Goal: Task Accomplishment & Management: Use online tool/utility

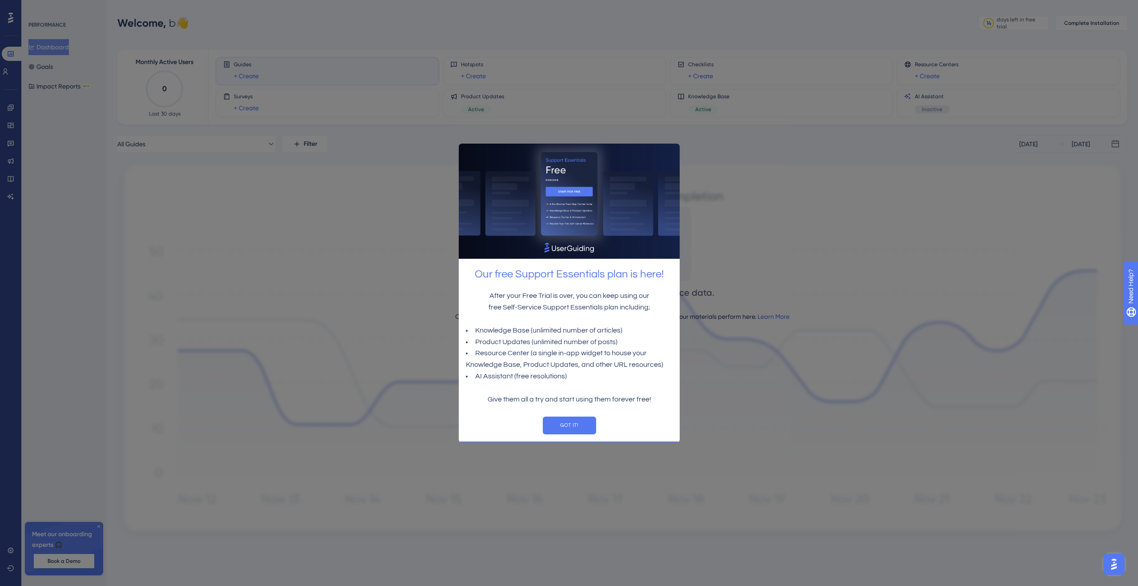
click at [362, 300] on div at bounding box center [569, 293] width 1138 height 586
click at [557, 428] on button "GOT IT!" at bounding box center [568, 425] width 53 height 18
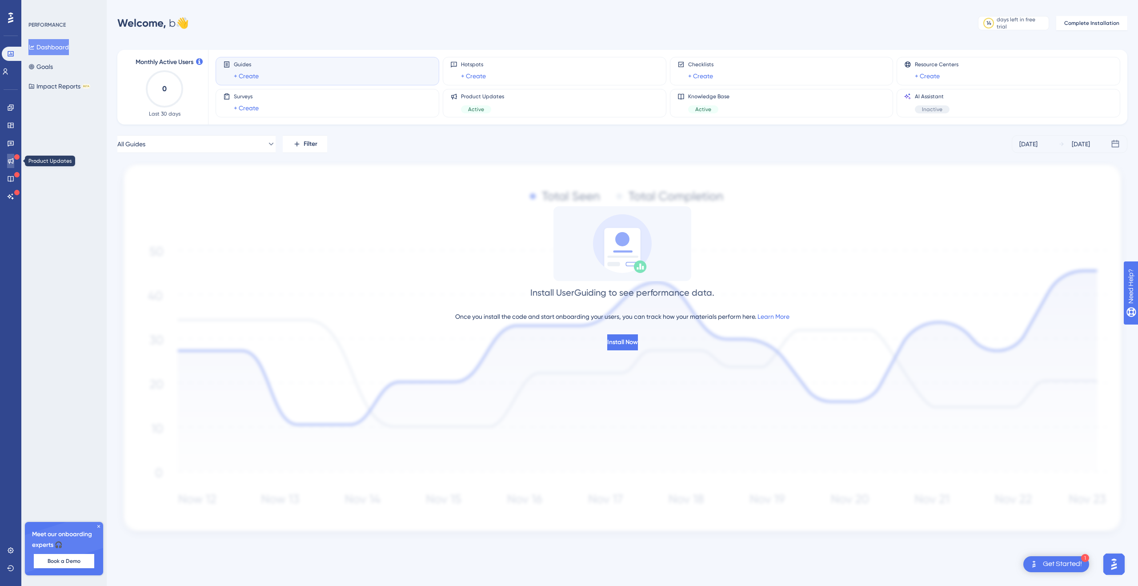
click at [7, 160] on icon at bounding box center [10, 160] width 7 height 7
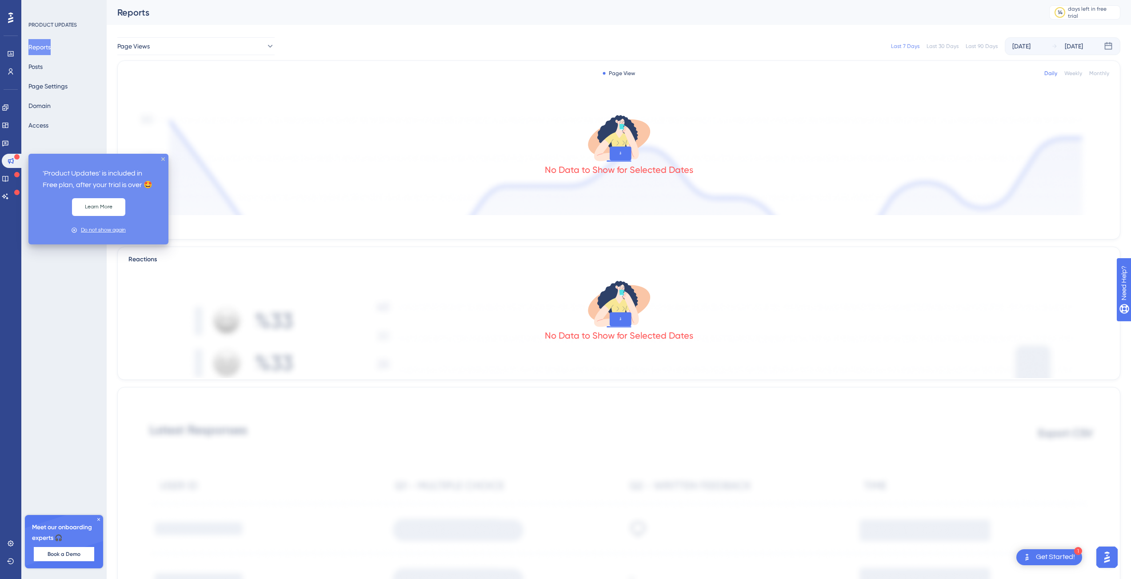
click at [91, 232] on div "Do not show again" at bounding box center [103, 230] width 45 height 8
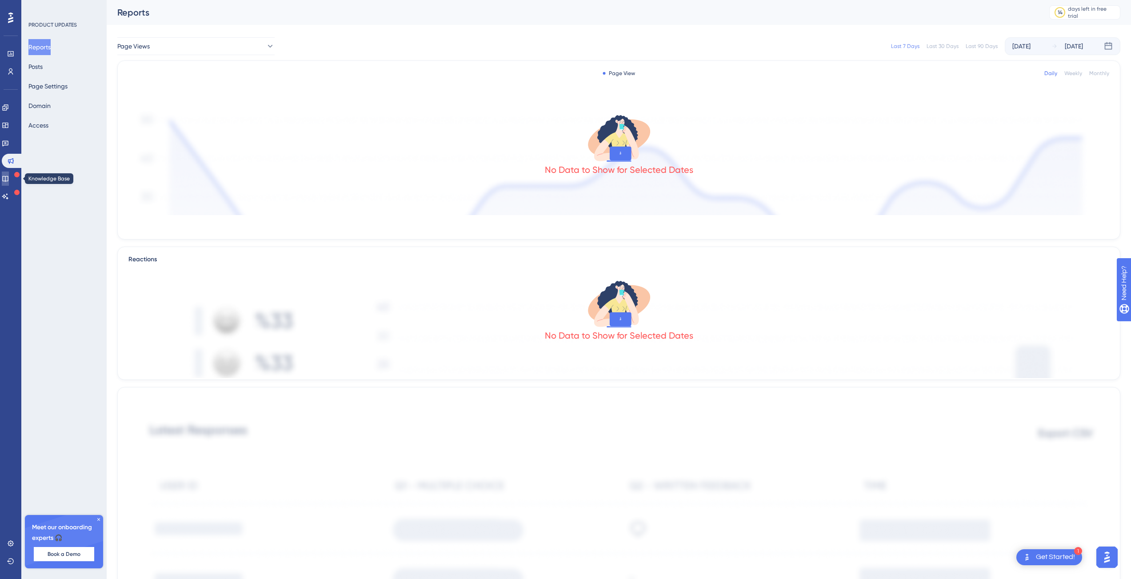
click at [8, 177] on icon at bounding box center [5, 179] width 6 height 6
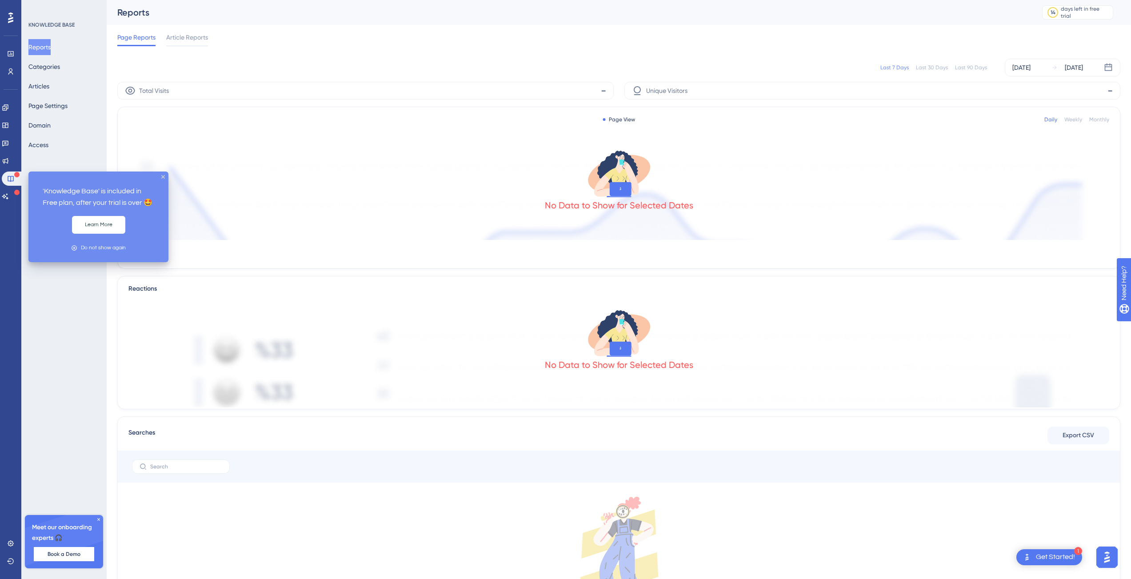
click at [90, 252] on div "Do not show again" at bounding box center [99, 248] width 126 height 14
click at [81, 248] on div "Do not show again" at bounding box center [99, 248] width 126 height 14
click at [101, 250] on div "Do not show again" at bounding box center [103, 248] width 45 height 8
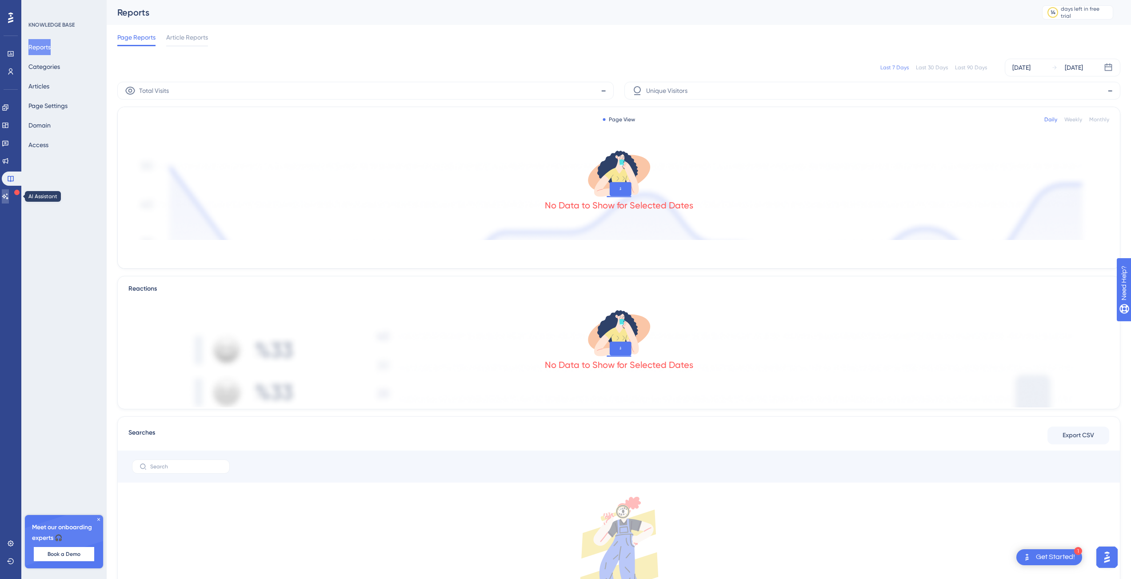
drag, startPoint x: 17, startPoint y: 198, endPoint x: 25, endPoint y: 201, distance: 8.6
click at [9, 198] on link at bounding box center [5, 196] width 7 height 14
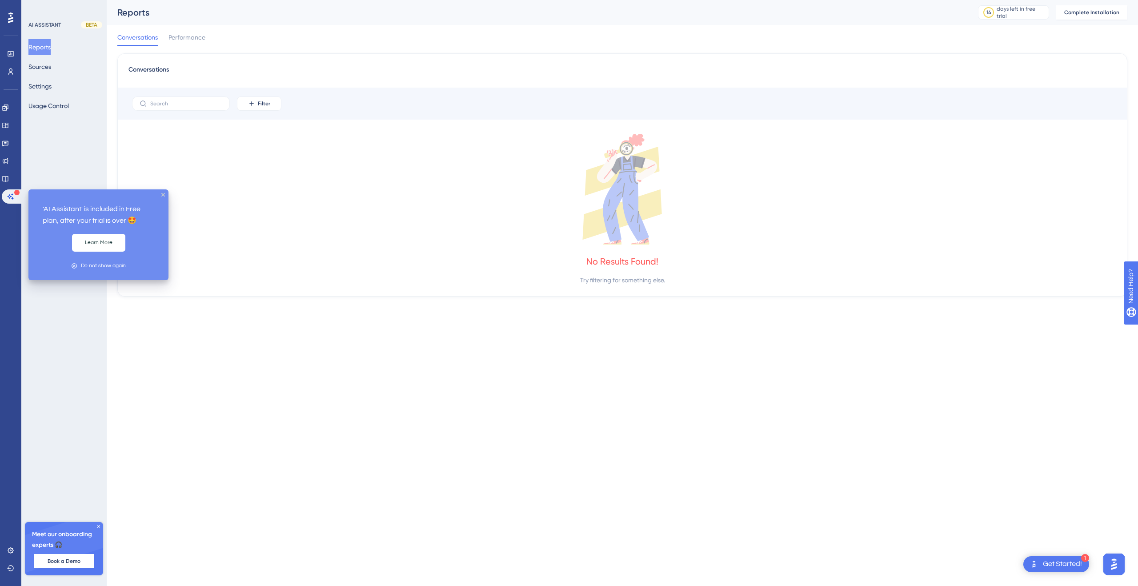
click at [100, 264] on div "Do not show again" at bounding box center [103, 265] width 45 height 8
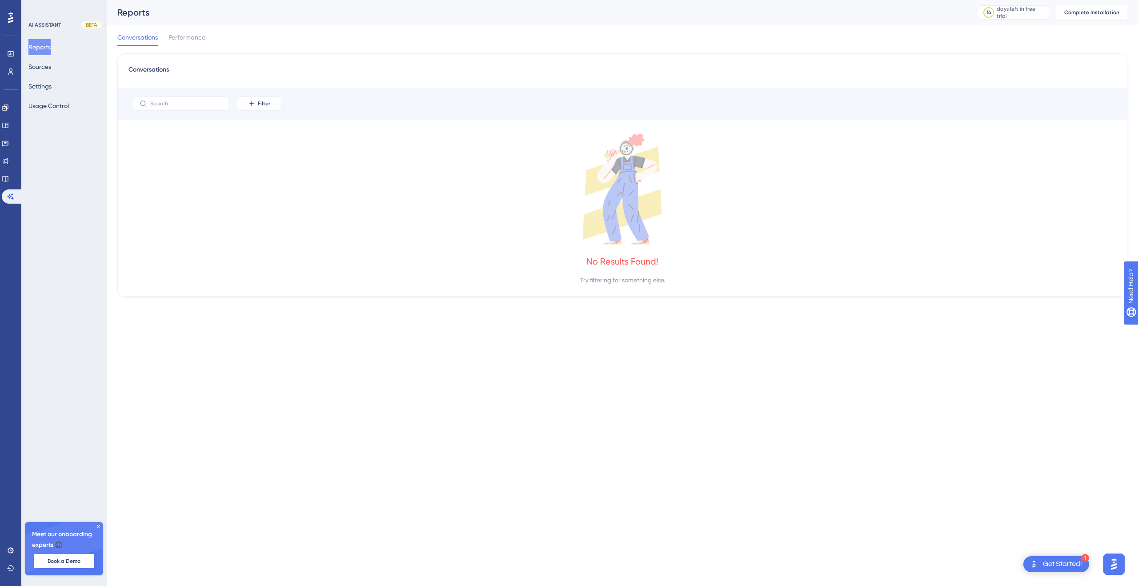
click at [228, 272] on div "No Results Found! Try filtering for something else." at bounding box center [622, 210] width 988 height 152
click at [50, 43] on button "Reports" at bounding box center [39, 47] width 22 height 16
click at [9, 183] on link at bounding box center [5, 179] width 7 height 14
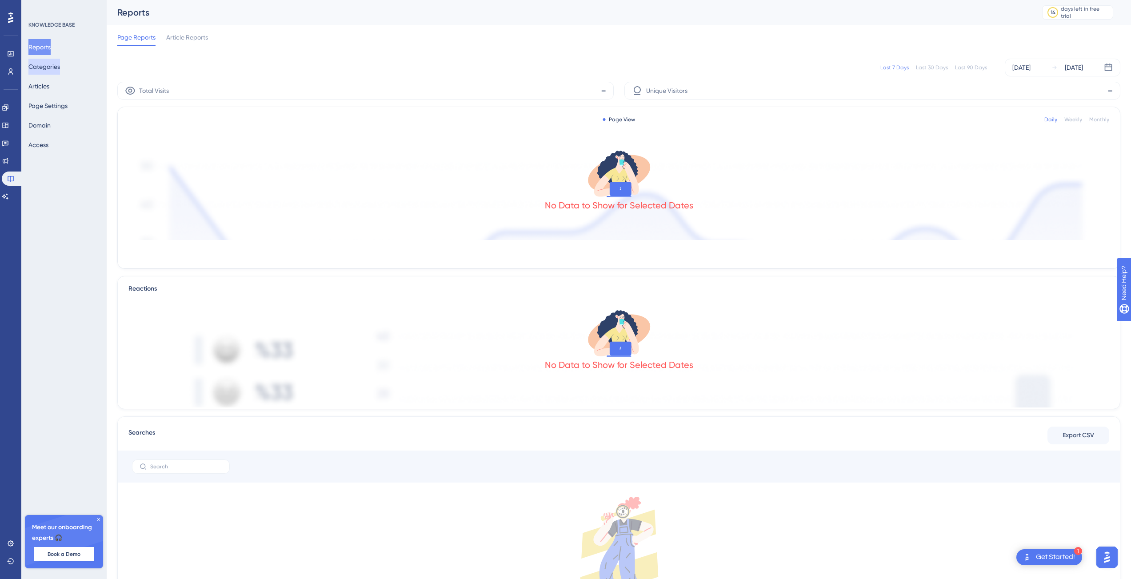
click at [54, 71] on button "Categories" at bounding box center [44, 67] width 32 height 16
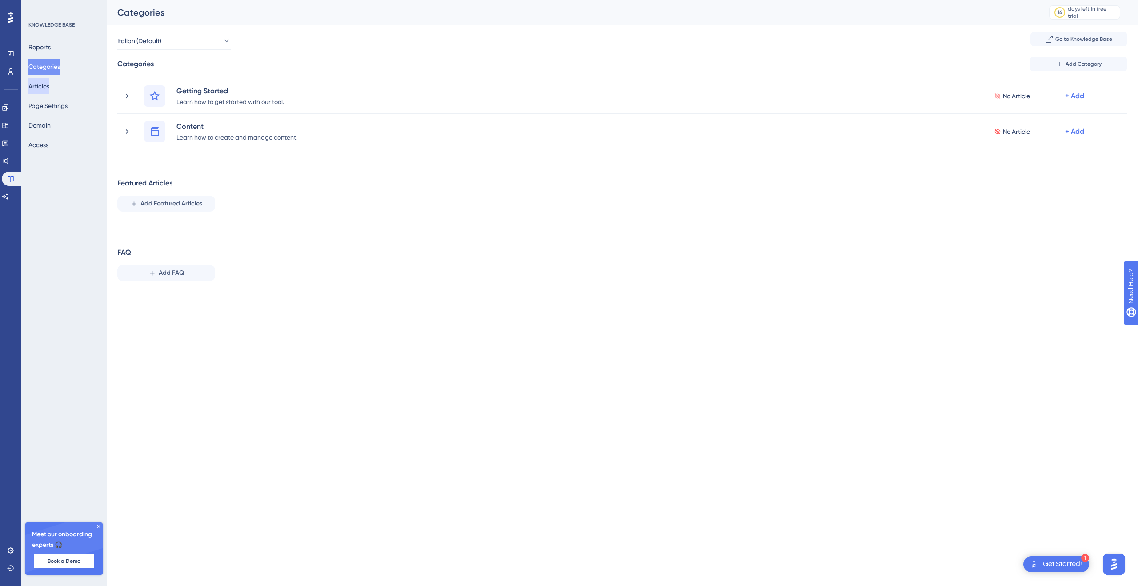
click at [49, 86] on button "Articles" at bounding box center [38, 86] width 21 height 16
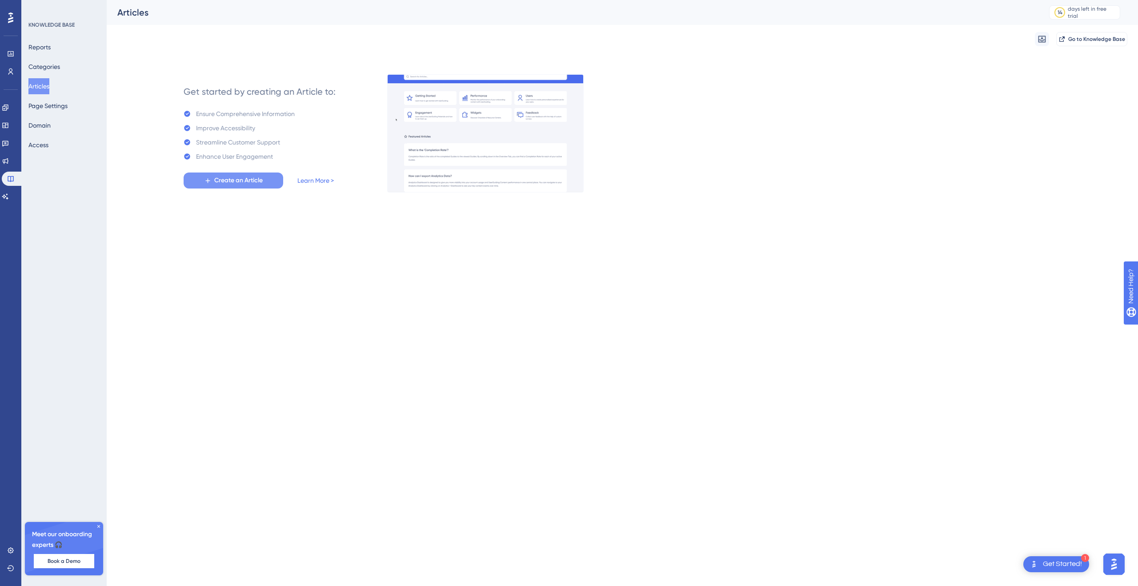
click at [234, 181] on span "Create an Article" at bounding box center [238, 180] width 48 height 11
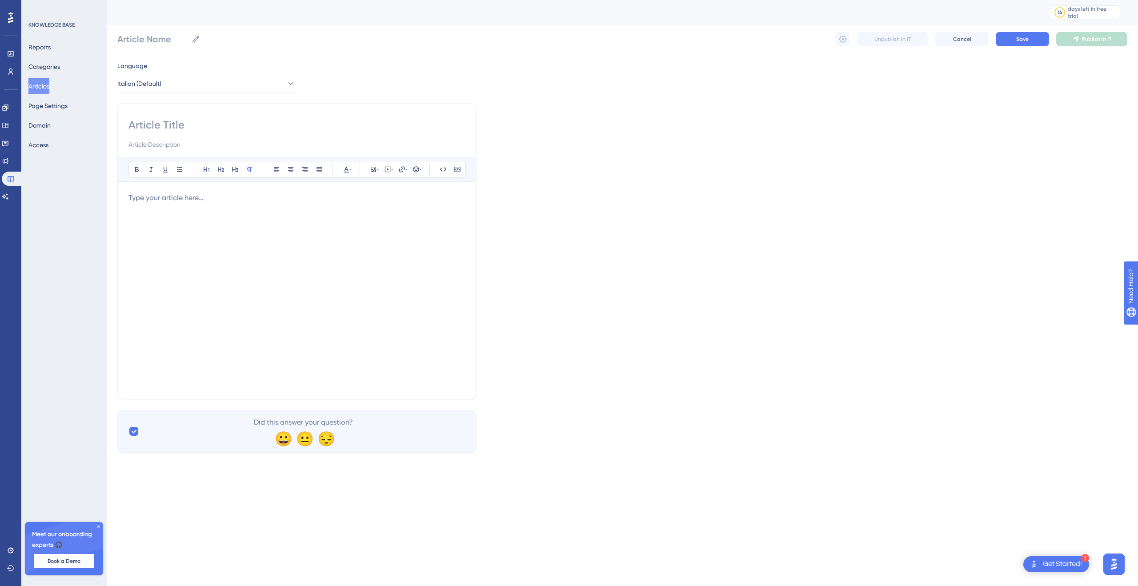
click at [156, 119] on input at bounding box center [296, 125] width 337 height 14
click at [190, 204] on div at bounding box center [296, 290] width 337 height 196
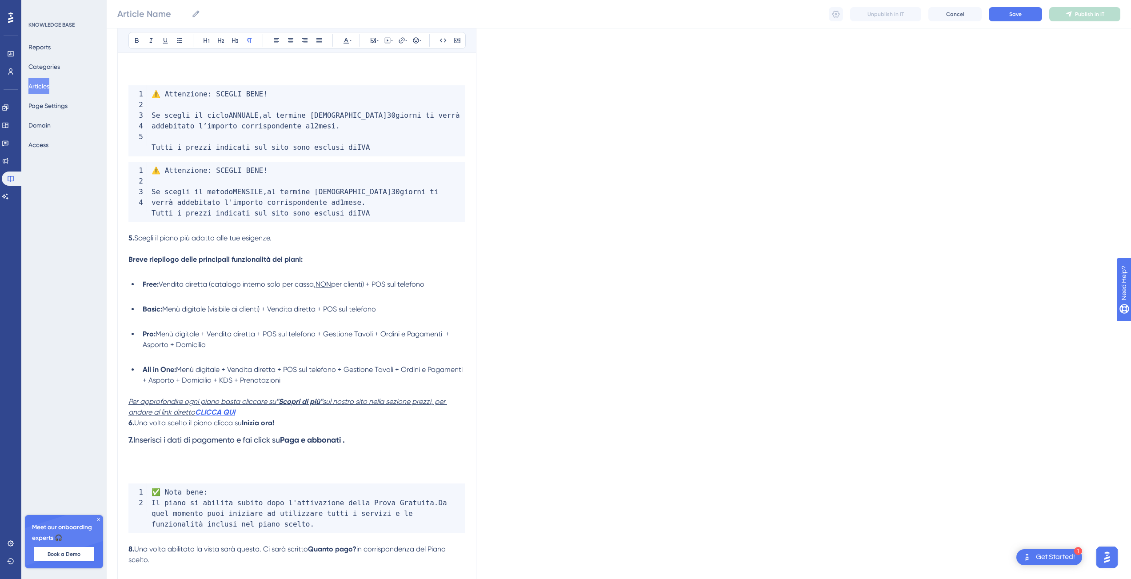
scroll to position [241, 0]
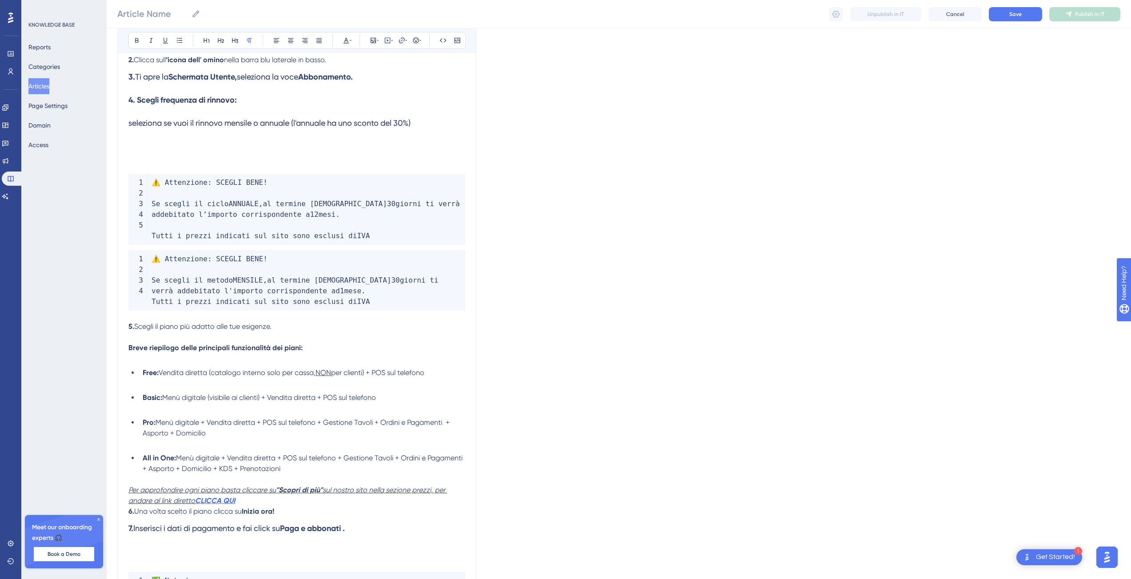
drag, startPoint x: 128, startPoint y: 216, endPoint x: 154, endPoint y: 210, distance: 27.2
click at [128, 215] on div "Bold Italic Underline Bullet Point Heading 1 Heading 2 Heading 3 Normal Align L…" at bounding box center [296, 273] width 359 height 828
click at [155, 210] on code "⚠️ Attenzione : SCEGLI BENE ! Se scegli il ciclo ANNUALE , al termine dei 30 gi…" at bounding box center [296, 209] width 337 height 71
click at [140, 212] on code "⚠️ Attenzione : SCEGLI BENE ! Se scegli il ciclo ANNUALE , al termine dei 30 gi…" at bounding box center [296, 209] width 337 height 71
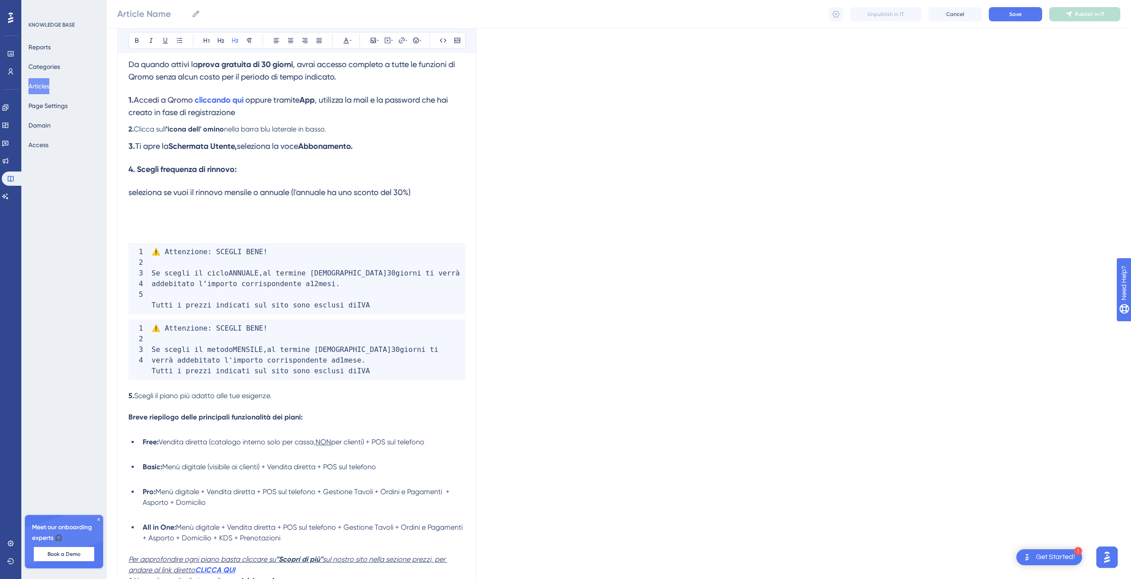
scroll to position [0, 0]
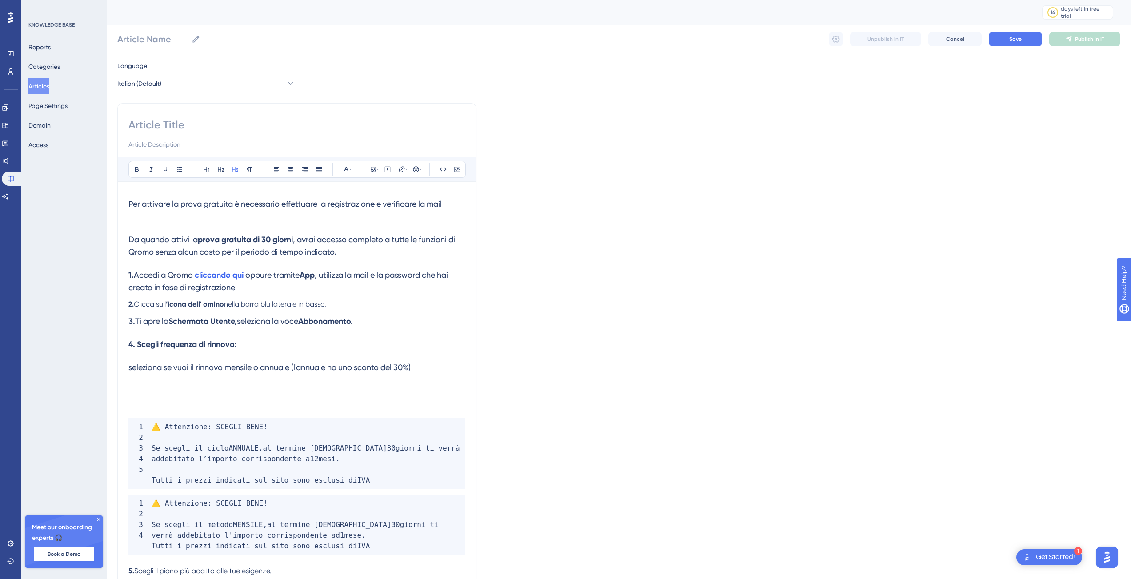
click at [188, 120] on input at bounding box center [296, 125] width 337 height 14
type input "TEST 1"
click at [1012, 34] on button "Save" at bounding box center [1015, 39] width 53 height 14
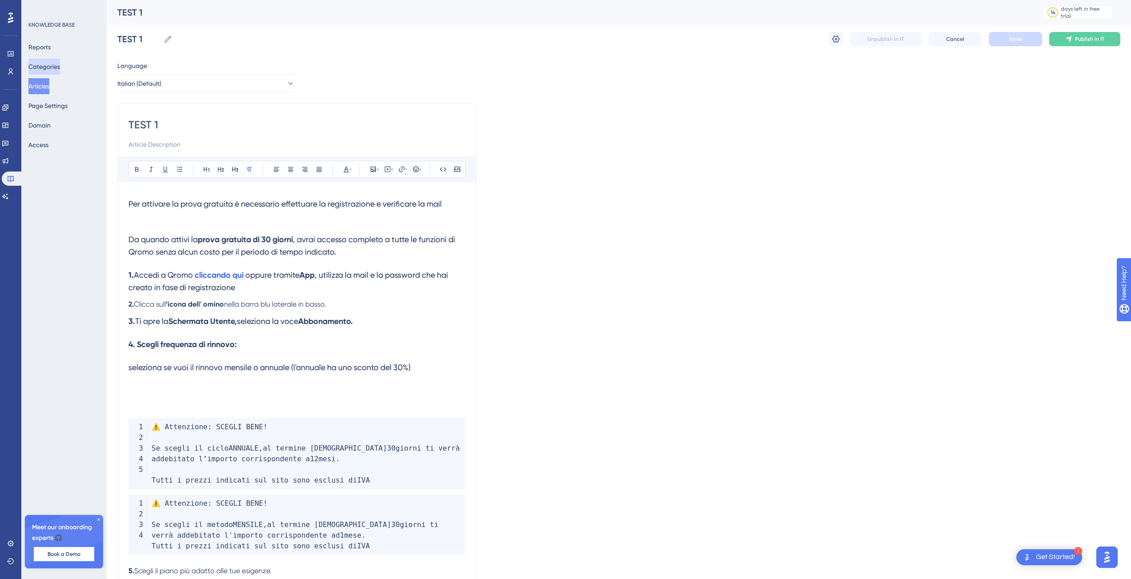
click at [51, 61] on button "Categories" at bounding box center [44, 67] width 32 height 16
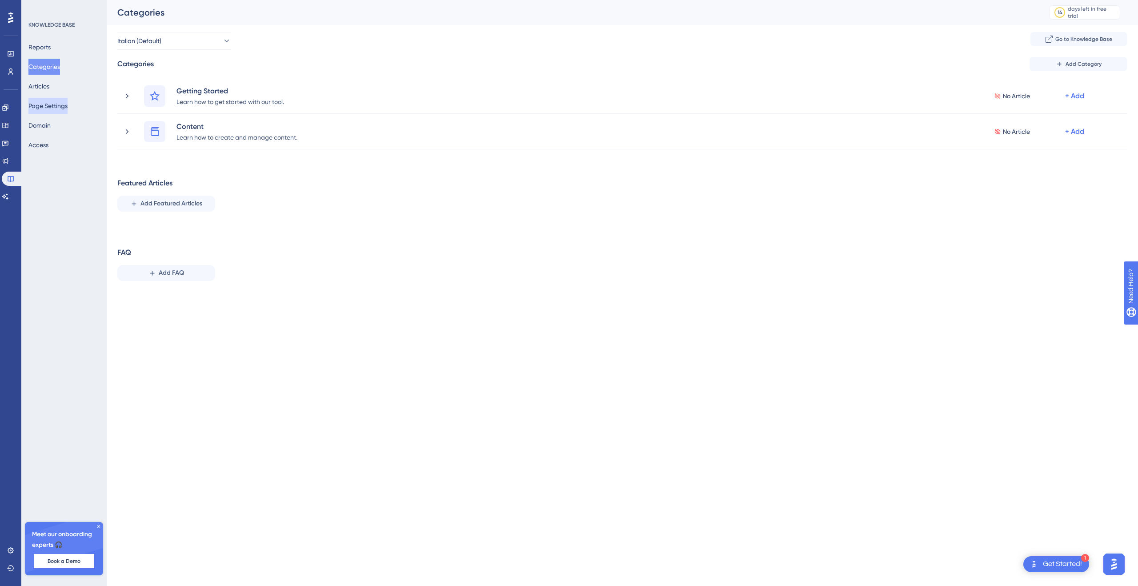
click at [48, 106] on button "Page Settings" at bounding box center [47, 106] width 39 height 16
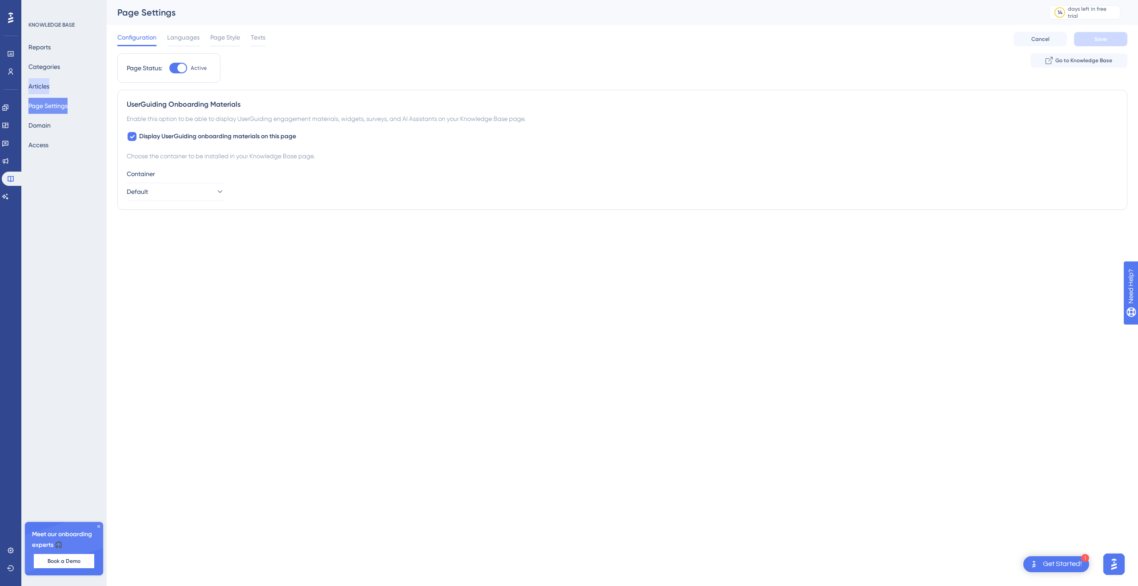
click at [48, 87] on button "Articles" at bounding box center [38, 86] width 21 height 16
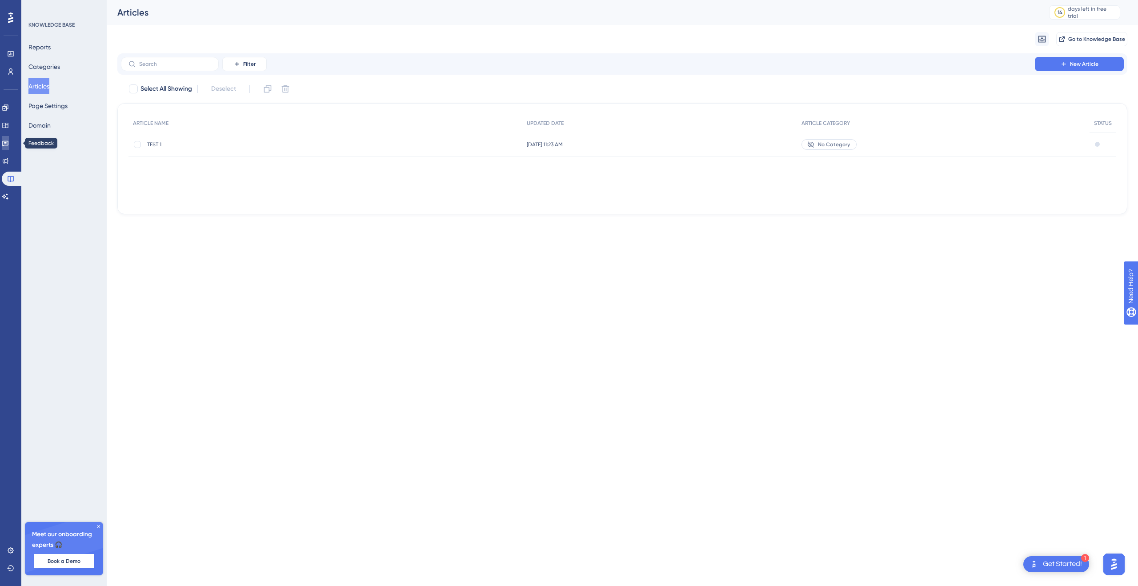
click at [9, 140] on icon at bounding box center [5, 143] width 7 height 7
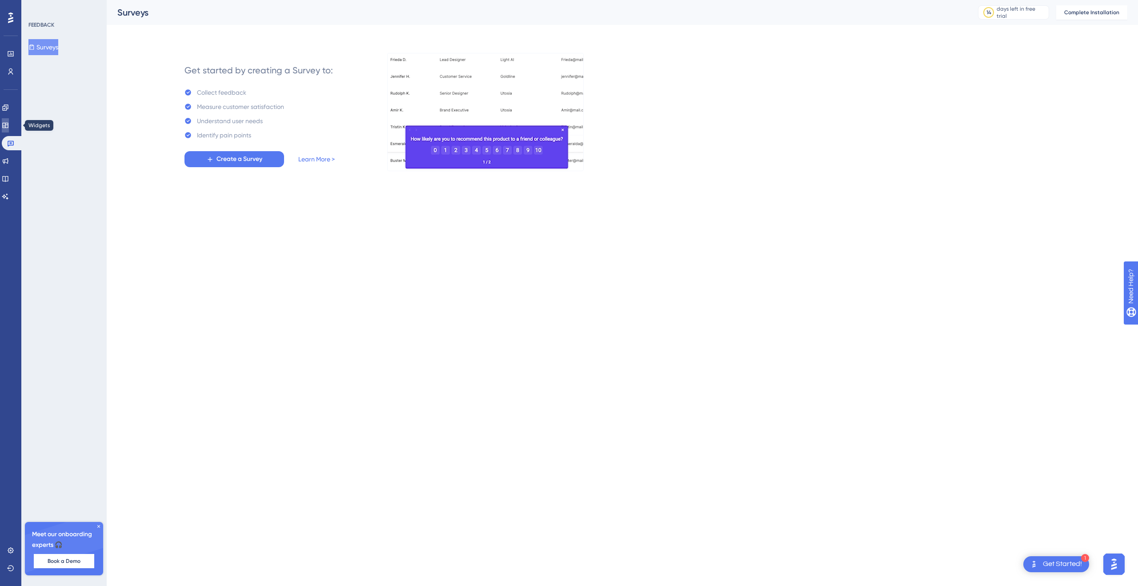
click at [9, 125] on link at bounding box center [5, 125] width 7 height 14
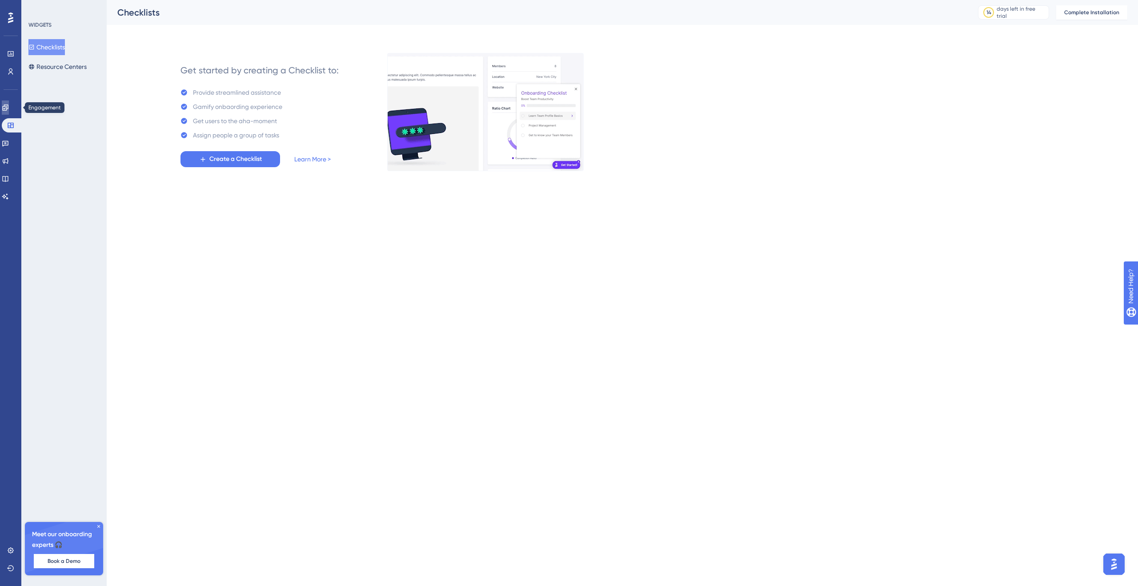
click at [9, 108] on link at bounding box center [5, 107] width 7 height 14
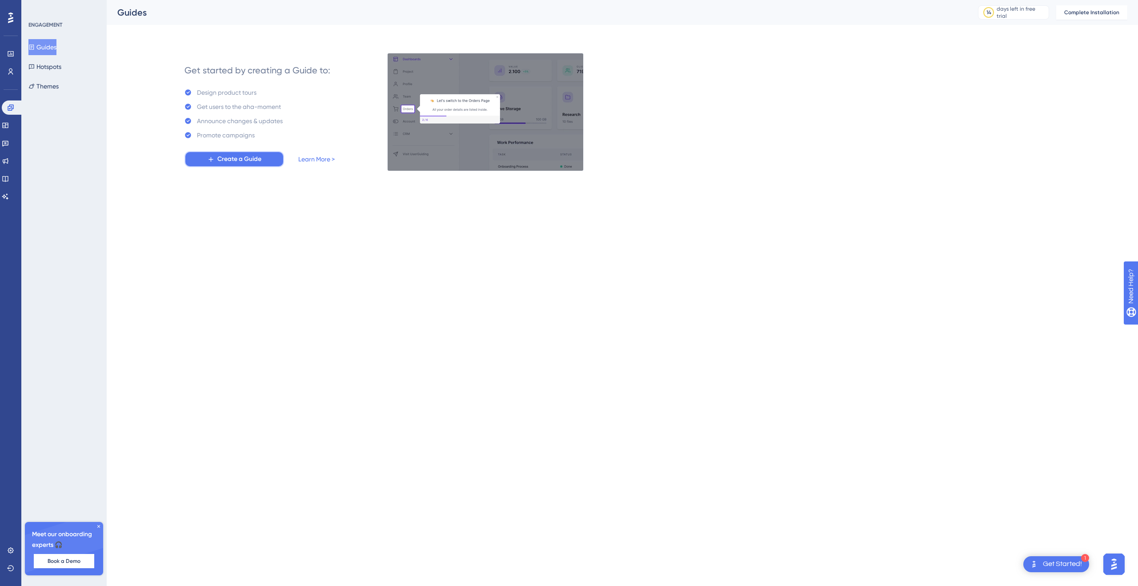
click at [242, 159] on span "Create a Guide" at bounding box center [239, 159] width 44 height 11
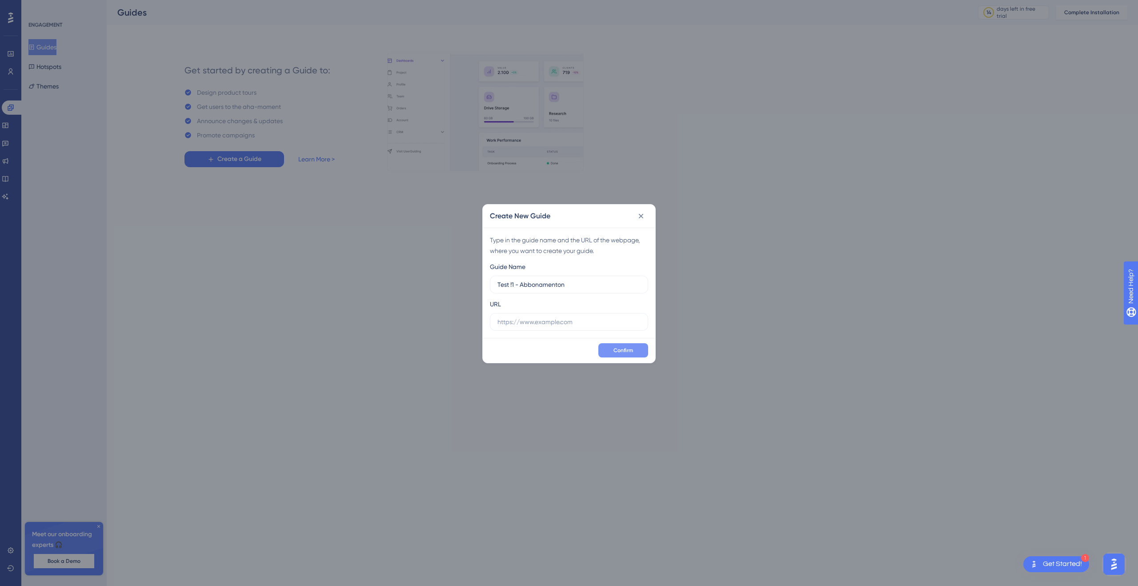
type input "Test !1 - Abbonamenton"
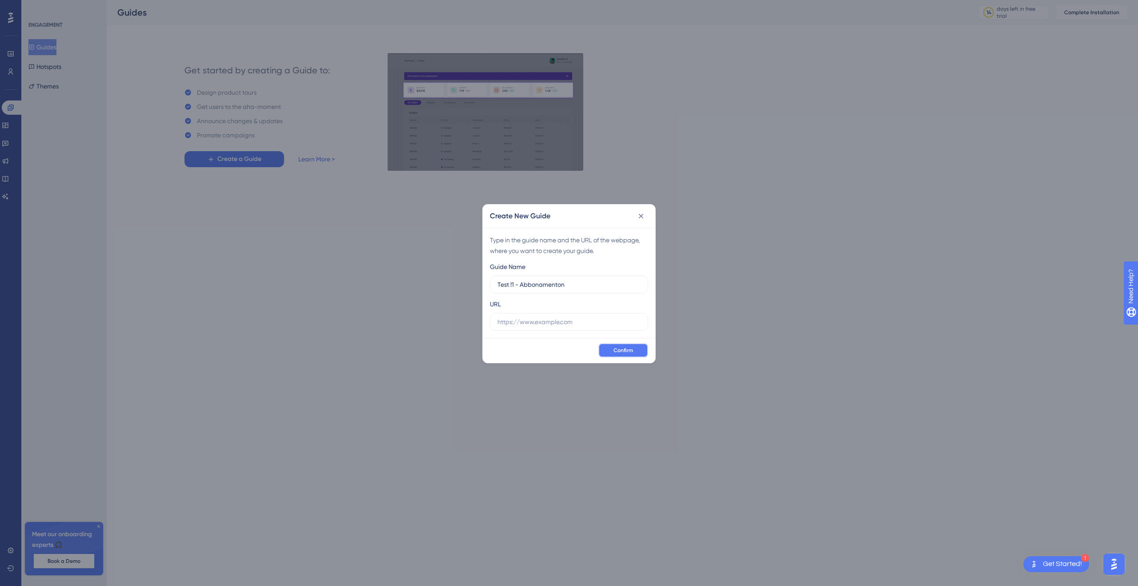
drag, startPoint x: 615, startPoint y: 356, endPoint x: 615, endPoint y: 351, distance: 4.9
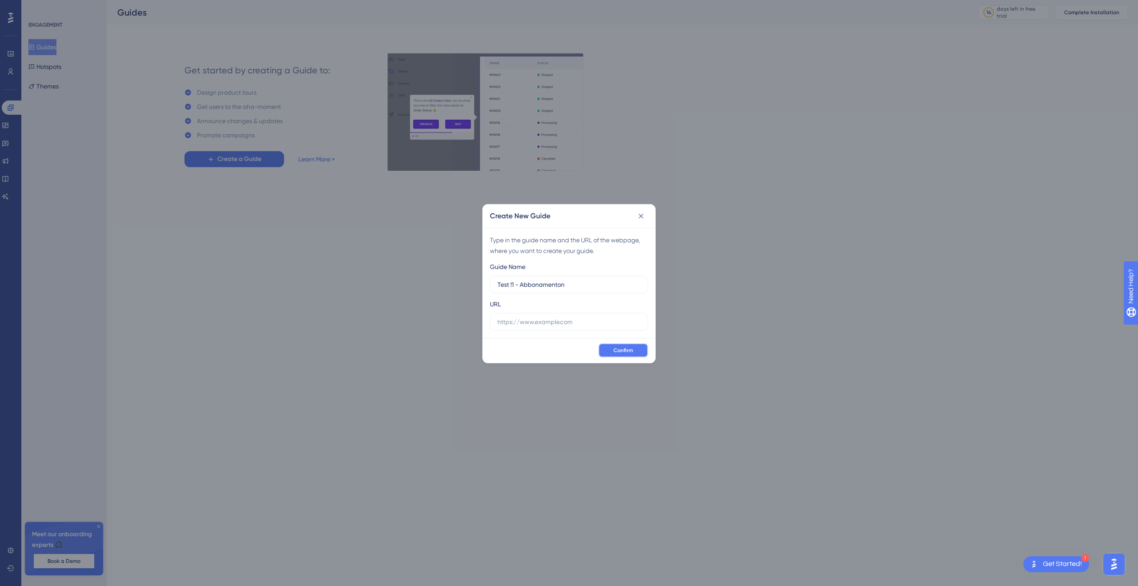
click at [615, 356] on button "Confirm" at bounding box center [623, 350] width 50 height 14
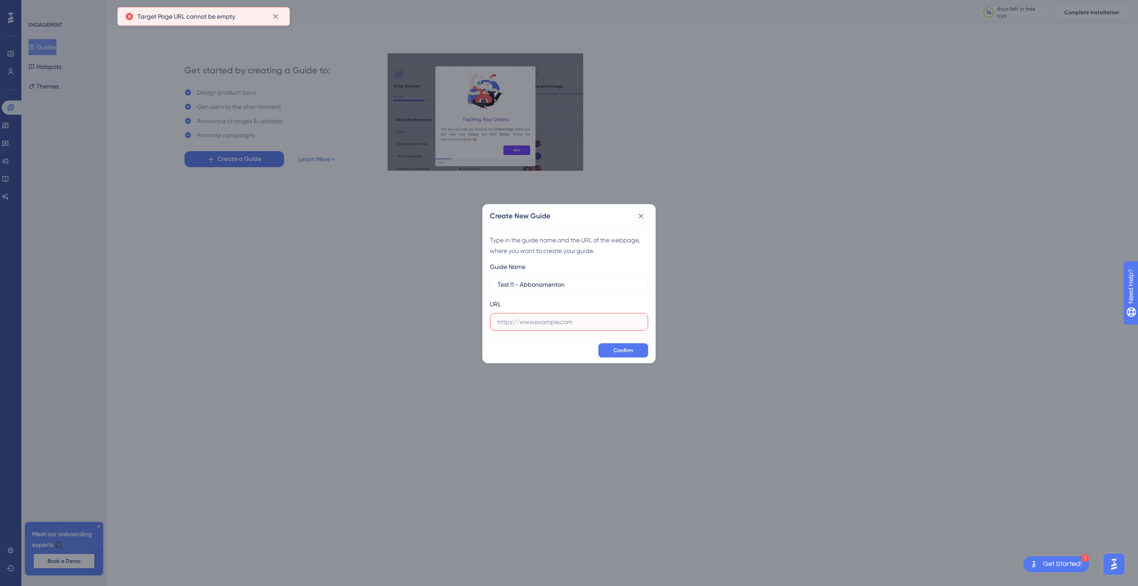
click at [540, 319] on input "text" at bounding box center [568, 322] width 143 height 10
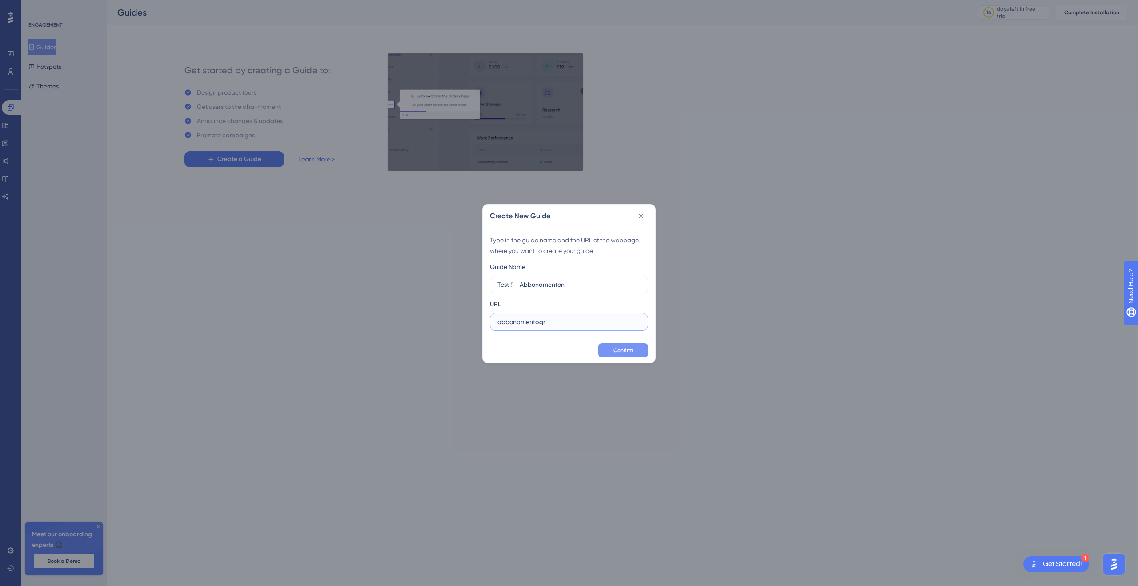
type input "abbonamento.qr"
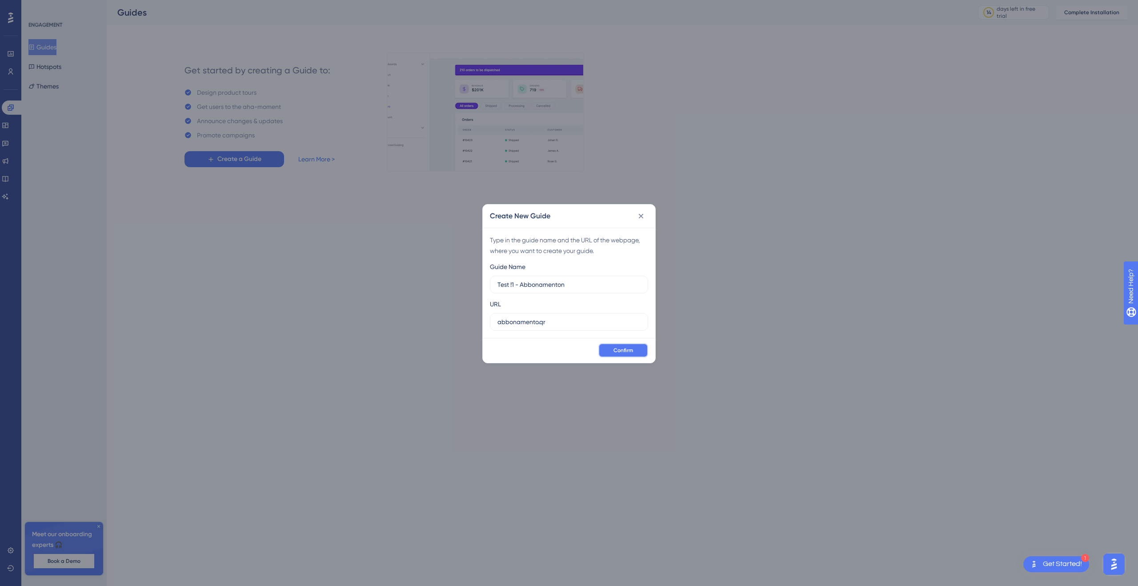
click at [636, 349] on button "Confirm" at bounding box center [623, 350] width 50 height 14
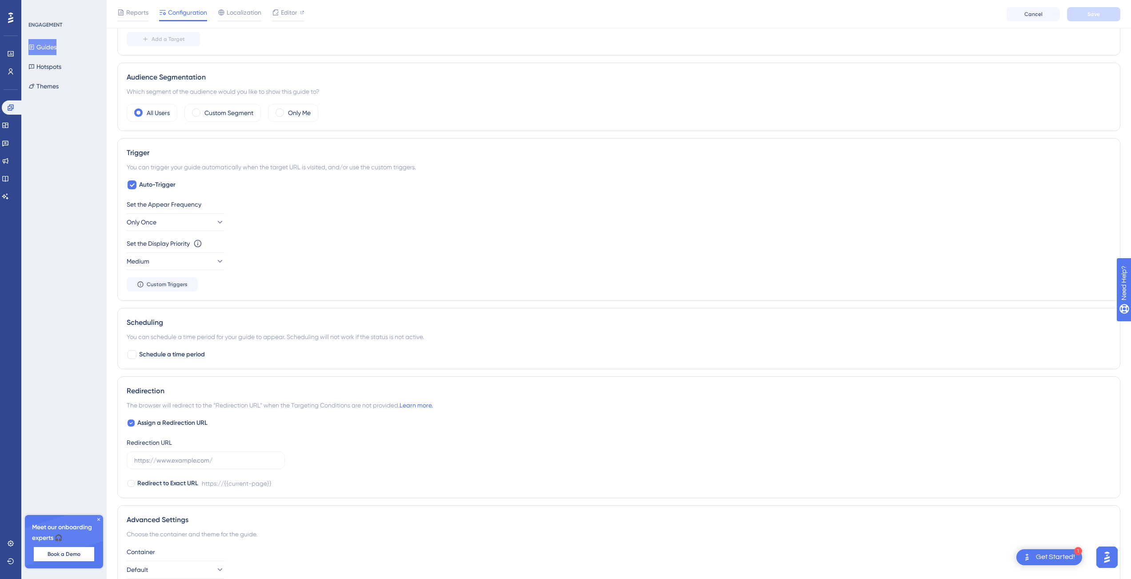
scroll to position [368, 0]
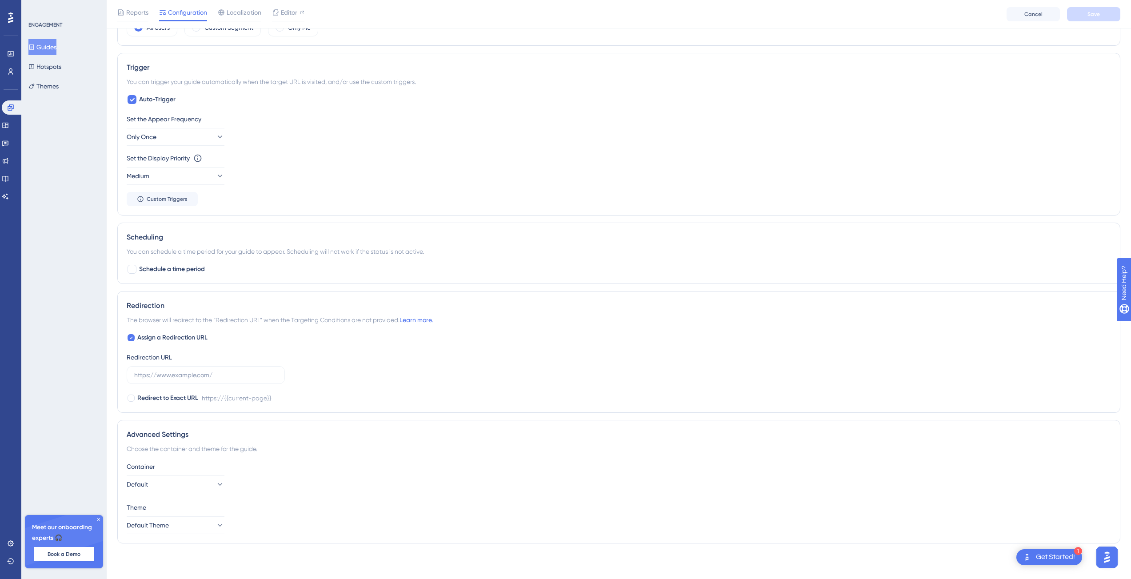
click at [1046, 546] on div "Status: Inactive Guide Information Guide ID: 152805 Copy Guide Name Test !1 - A…" at bounding box center [618, 119] width 1003 height 861
click at [1044, 558] on div "Get Started!" at bounding box center [1055, 557] width 39 height 10
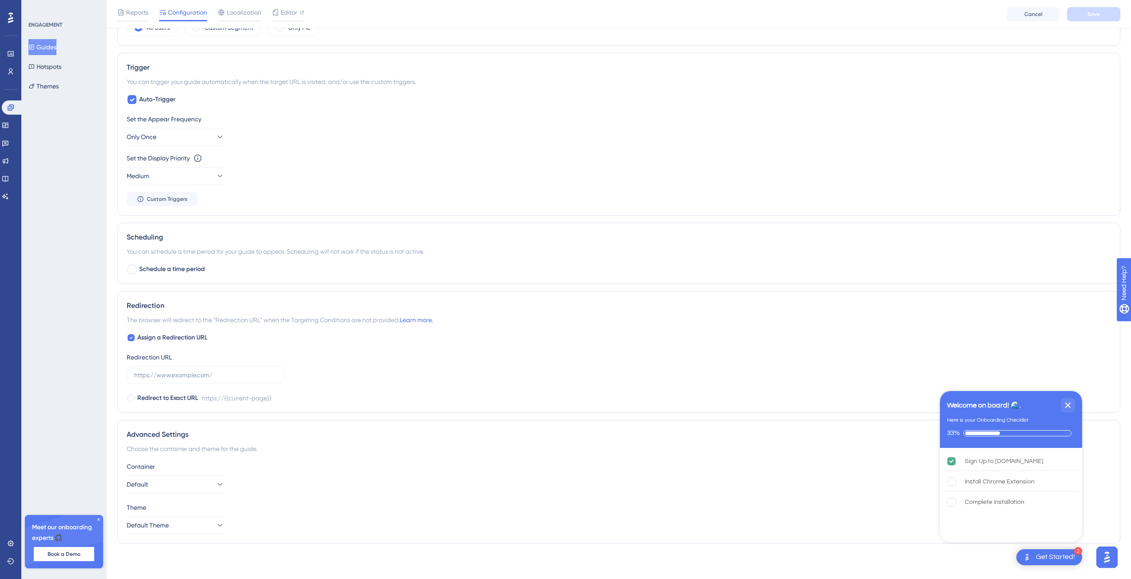
click at [712, 539] on div "Advanced Settings Choose the container and theme for the guide. Container Defau…" at bounding box center [618, 482] width 1003 height 124
drag, startPoint x: 1039, startPoint y: 388, endPoint x: 1047, endPoint y: 407, distance: 20.9
click at [1067, 406] on icon "Close Checklist" at bounding box center [1068, 405] width 11 height 11
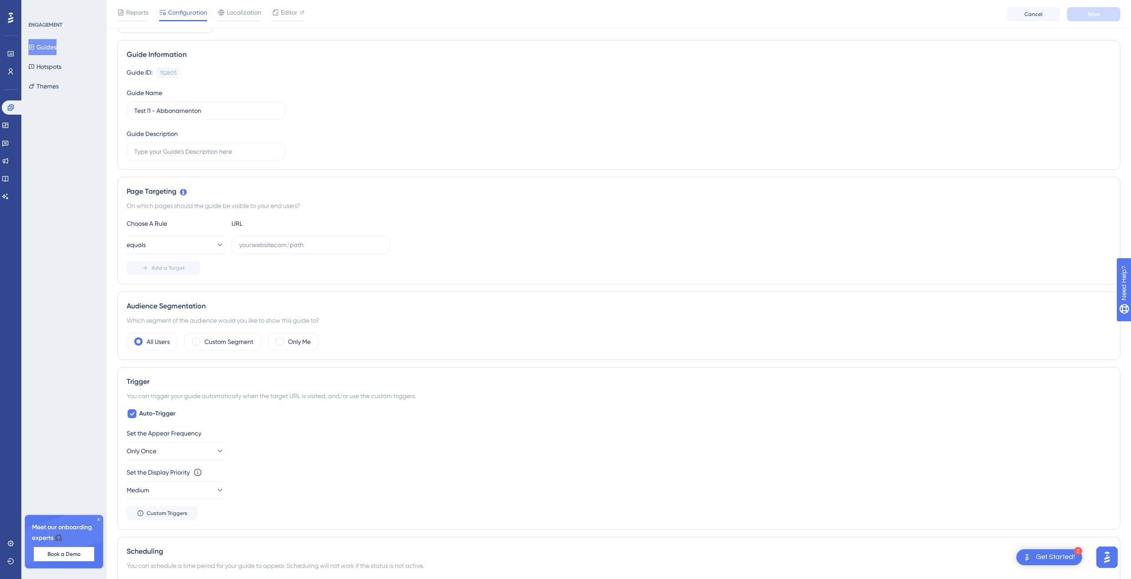
scroll to position [81, 0]
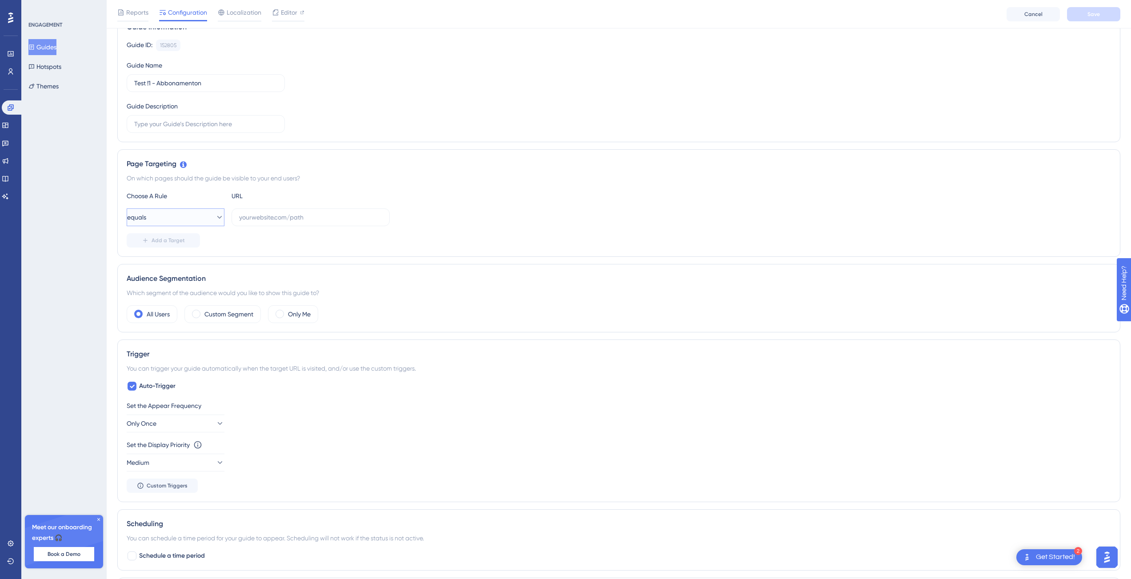
click at [177, 221] on button "equals" at bounding box center [176, 217] width 98 height 18
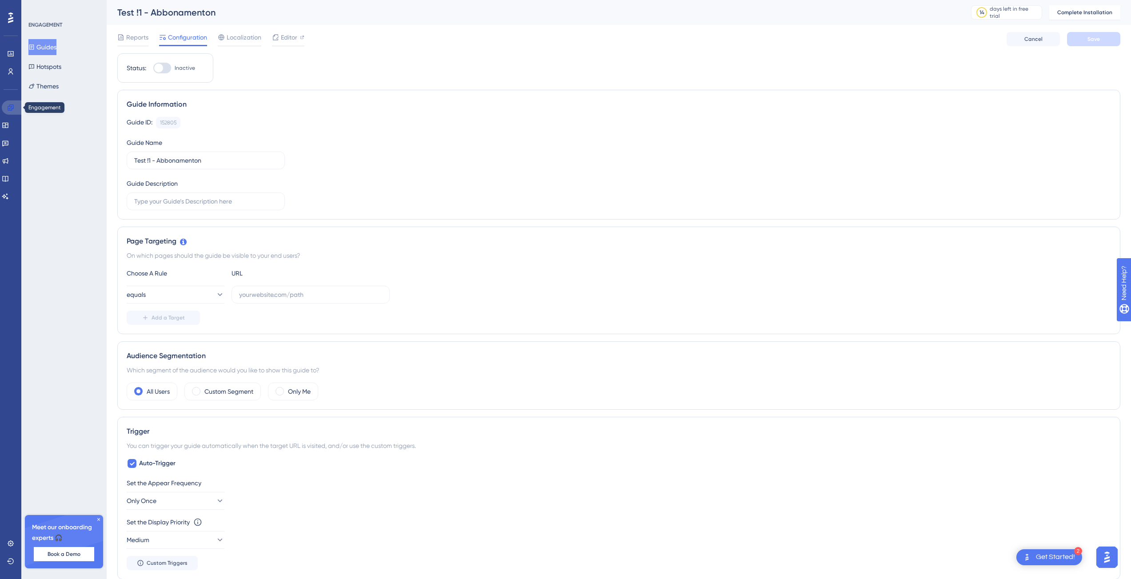
click at [13, 104] on link at bounding box center [12, 107] width 21 height 14
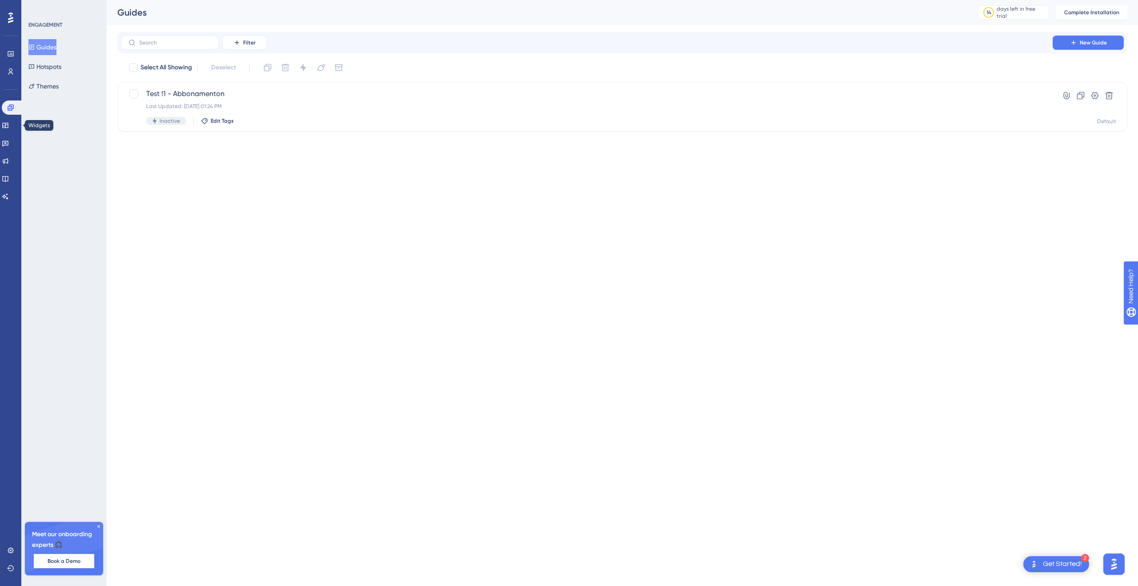
click at [4, 134] on div "Engagement Widgets Feedback Product Updates Knowledge Base AI Assistant" at bounding box center [11, 151] width 18 height 103
click at [12, 100] on link at bounding box center [12, 107] width 21 height 14
click at [44, 69] on button "Hotspots" at bounding box center [44, 67] width 33 height 16
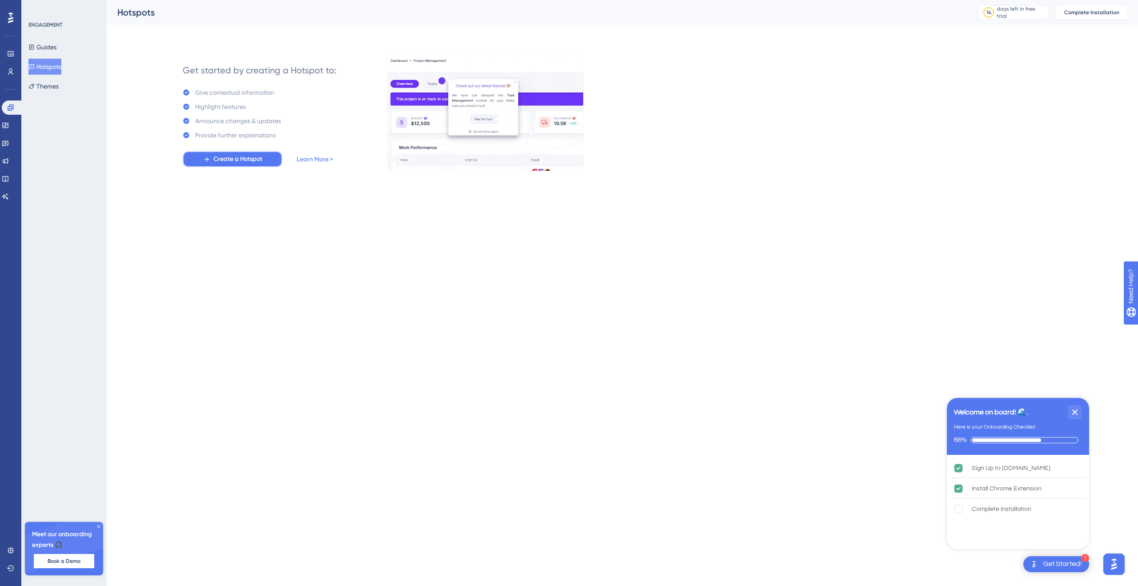
click at [244, 156] on span "Create a Hotspot" at bounding box center [237, 159] width 49 height 11
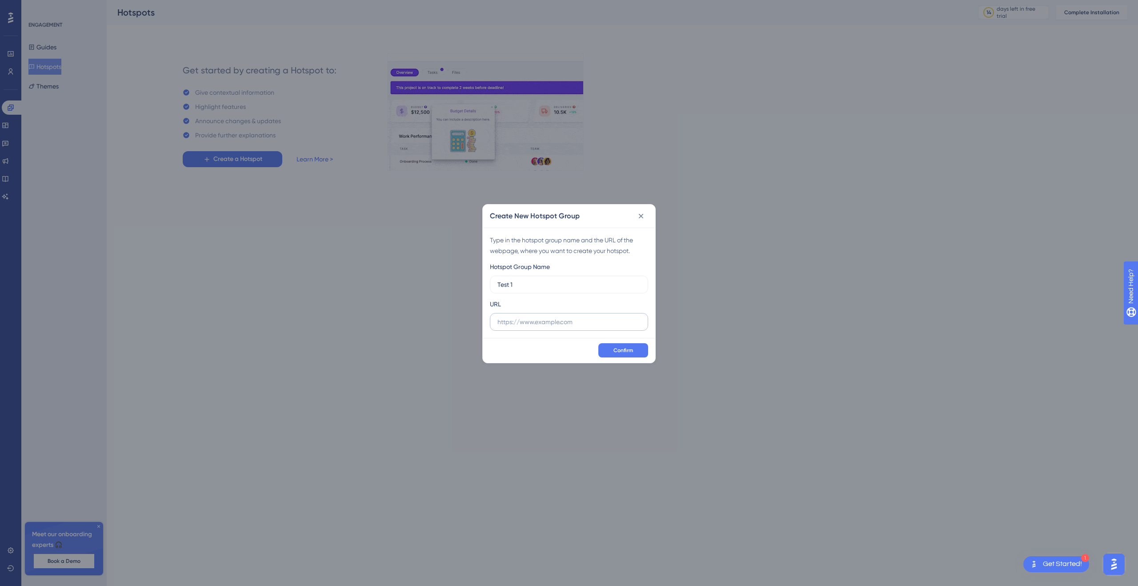
type input "Test 1"
click at [598, 325] on input "text" at bounding box center [568, 322] width 143 height 10
type input "test1"
click at [622, 345] on button "Confirm" at bounding box center [623, 350] width 50 height 14
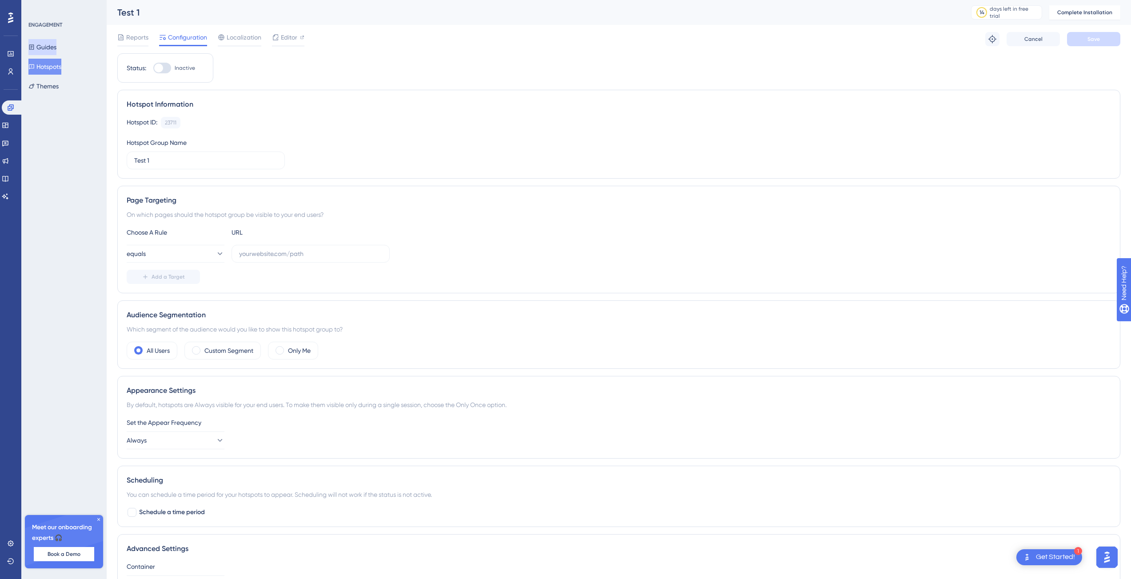
click at [41, 51] on button "Guides" at bounding box center [42, 47] width 28 height 16
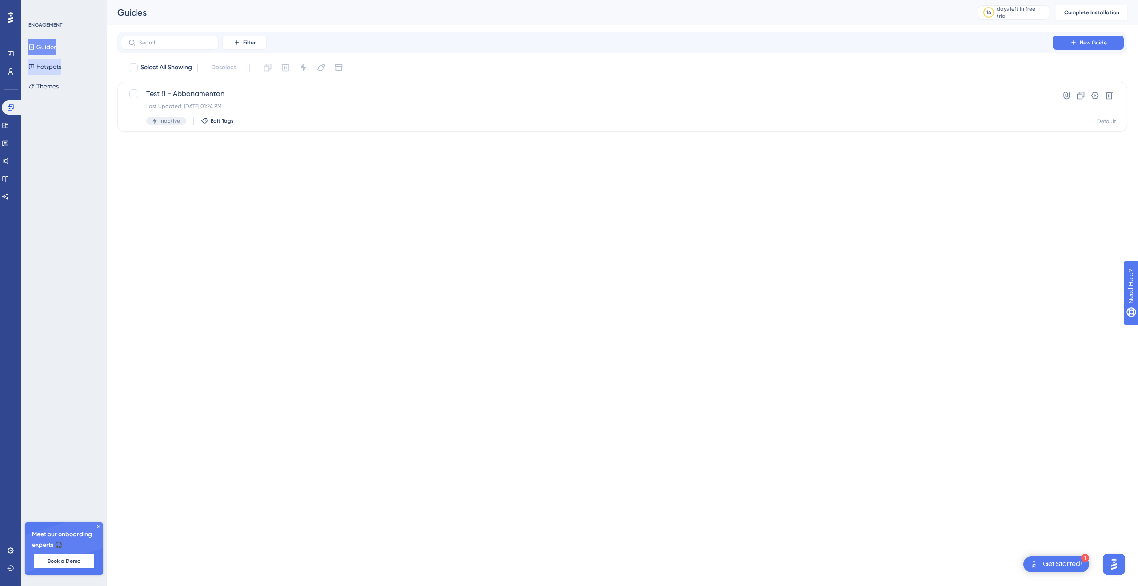
click at [44, 64] on button "Hotspots" at bounding box center [44, 67] width 33 height 16
click at [49, 78] on button "Themes" at bounding box center [43, 86] width 30 height 16
click at [58, 67] on button "Hotspots" at bounding box center [44, 67] width 33 height 16
click at [166, 98] on span "Test 1" at bounding box center [586, 93] width 881 height 11
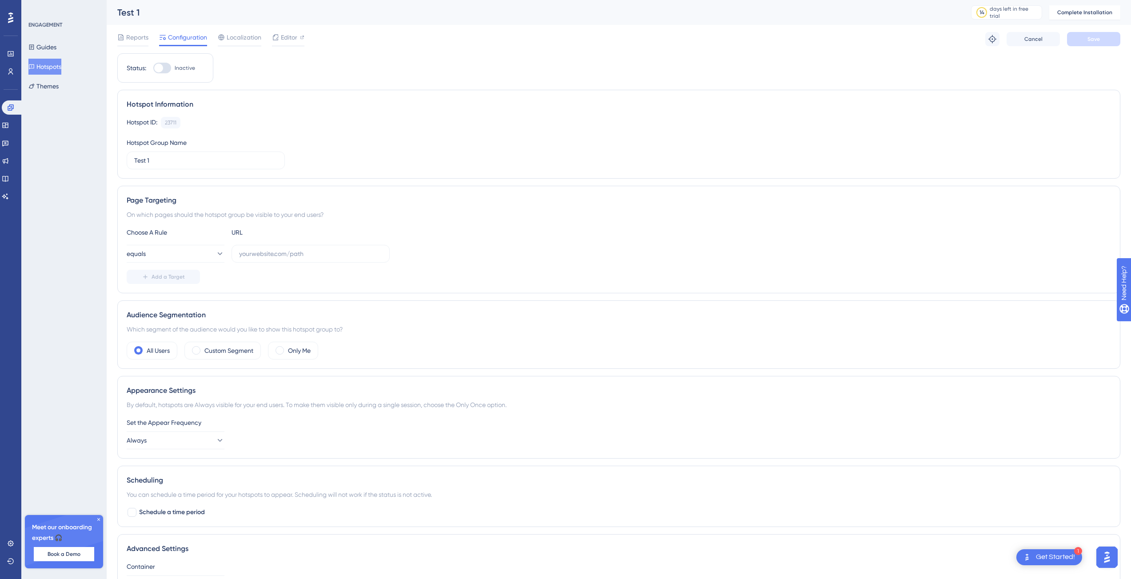
click at [16, 15] on div at bounding box center [11, 18] width 14 height 14
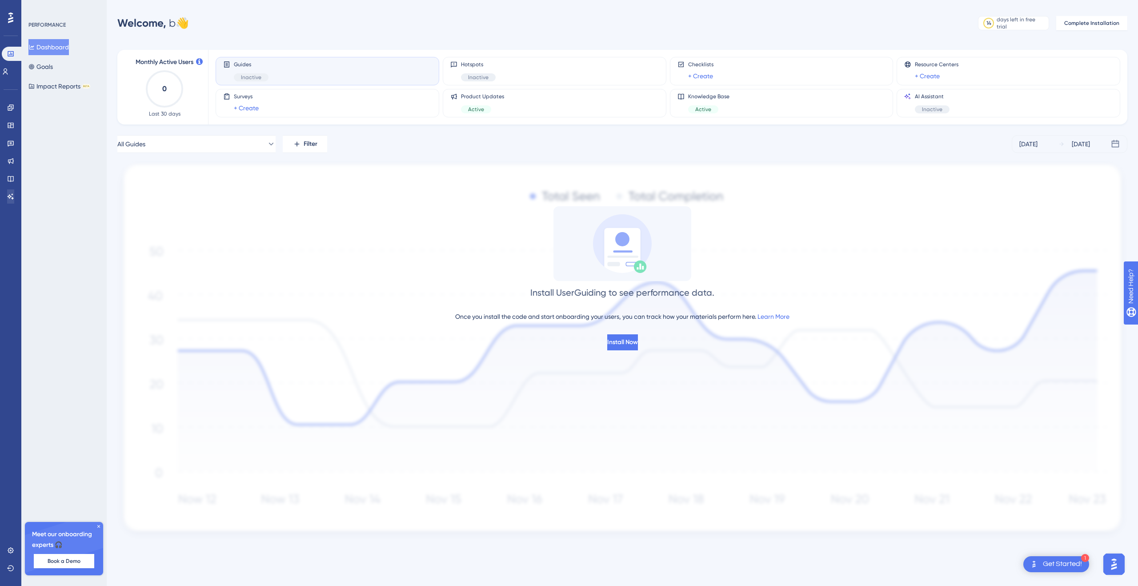
drag, startPoint x: 5, startPoint y: 211, endPoint x: 3, endPoint y: 196, distance: 14.9
click at [5, 208] on div "Performance Users Engagement Widgets Feedback Product Updates Knowledge Base AI…" at bounding box center [10, 293] width 21 height 586
click at [7, 196] on link at bounding box center [10, 196] width 7 height 14
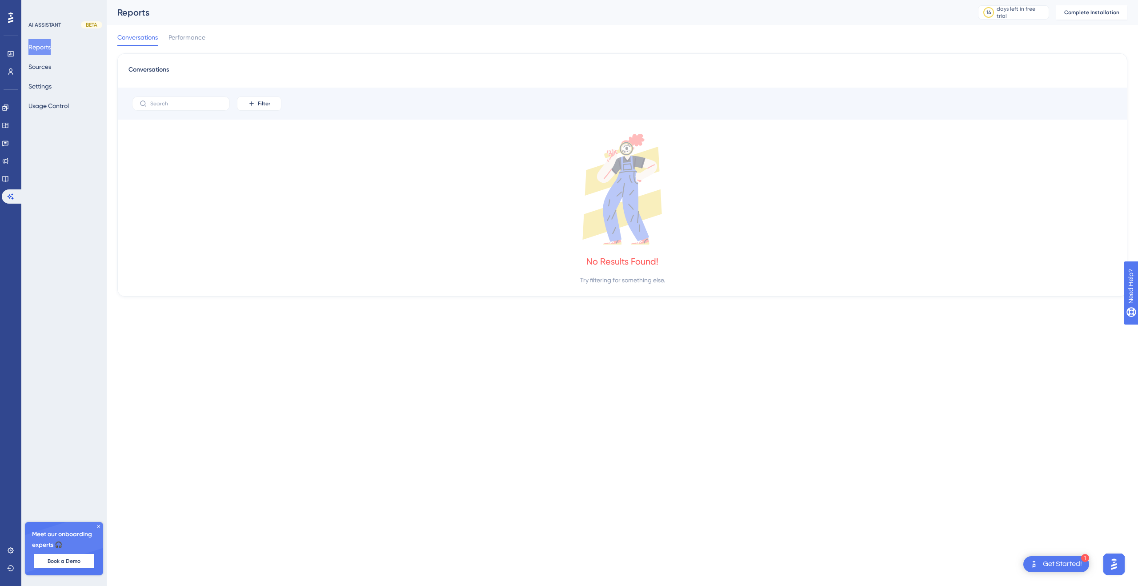
click at [15, 118] on div "Widgets" at bounding box center [11, 125] width 18 height 14
click at [8, 123] on icon at bounding box center [5, 125] width 6 height 5
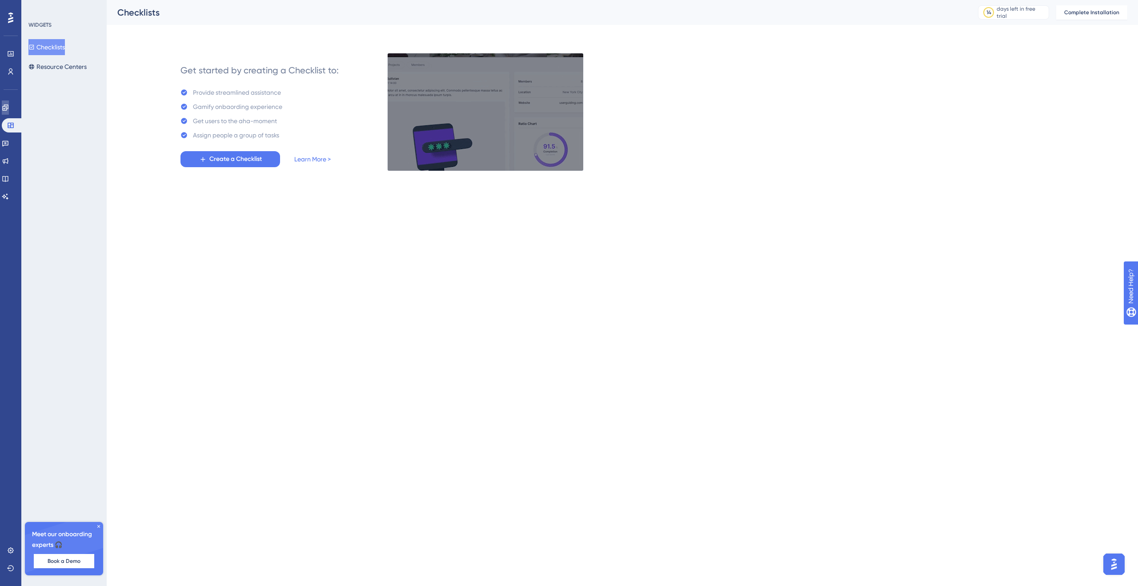
click at [8, 105] on icon at bounding box center [5, 107] width 6 height 6
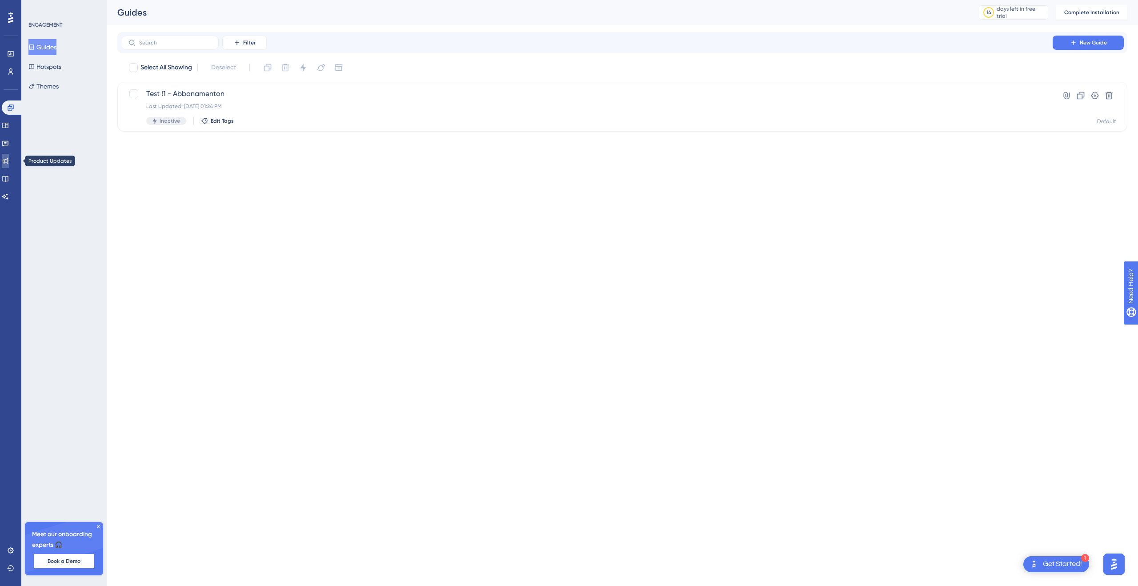
click at [8, 163] on icon at bounding box center [6, 161] width 6 height 6
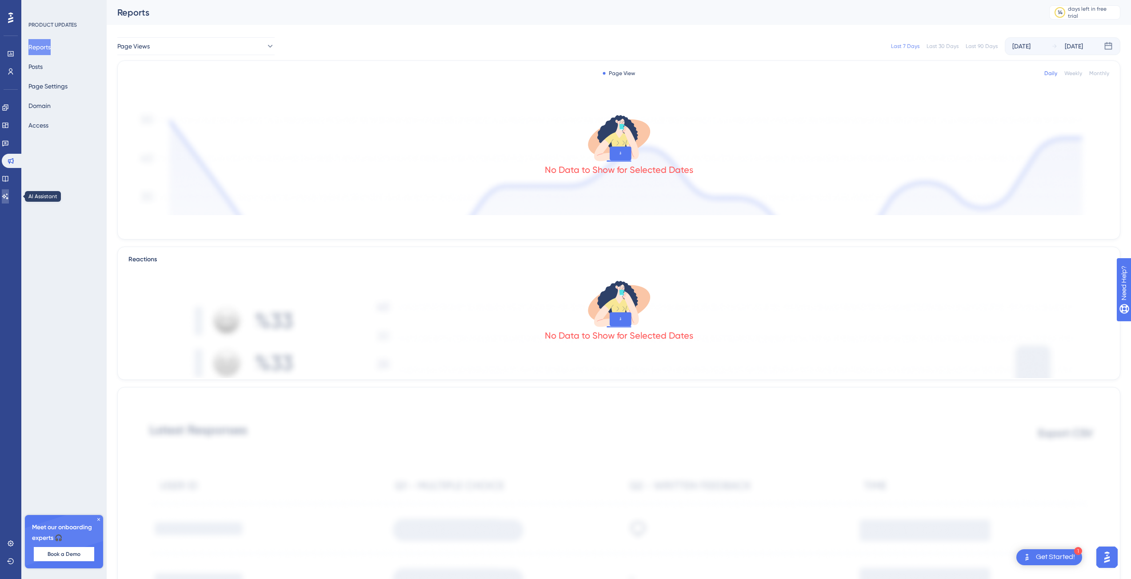
click at [9, 202] on link at bounding box center [5, 196] width 7 height 14
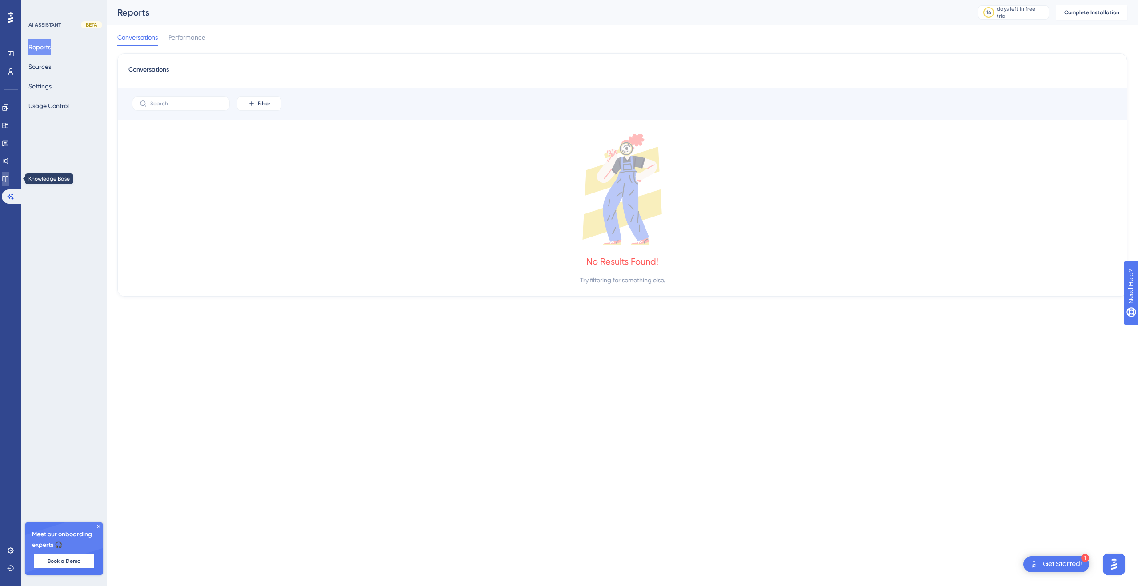
click at [8, 182] on icon at bounding box center [5, 178] width 7 height 7
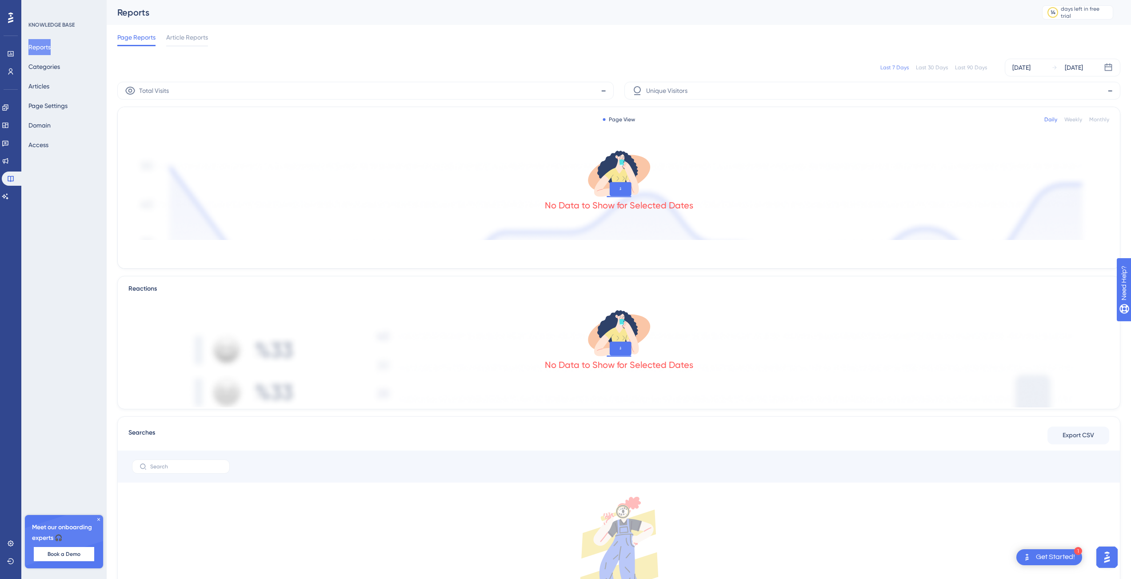
click at [6, 172] on base "Knowledge Base" at bounding box center [11, 179] width 18 height 14
click at [8, 72] on icon at bounding box center [10, 71] width 7 height 7
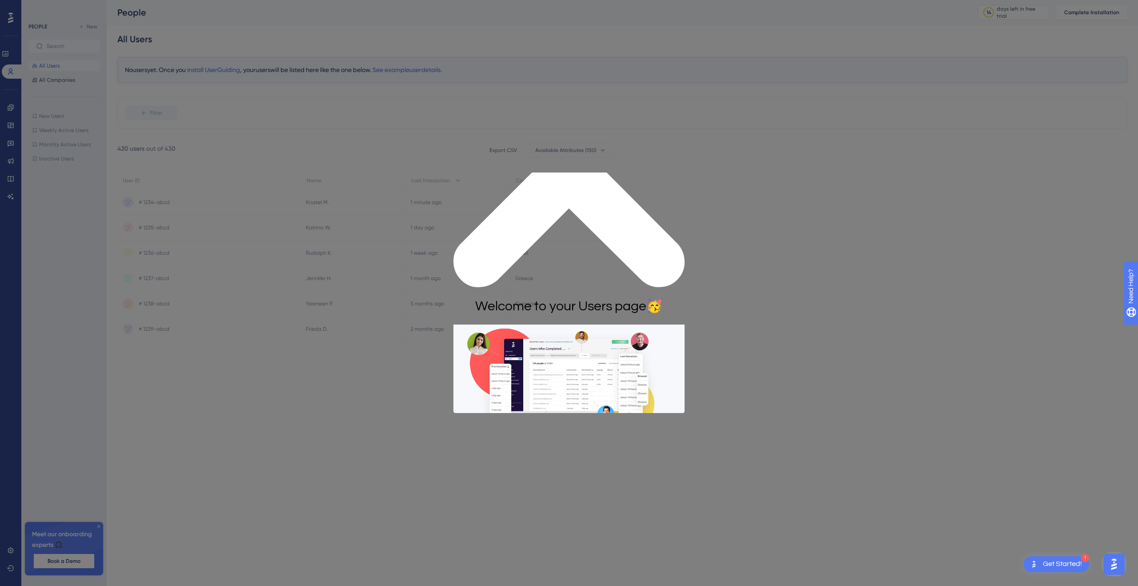
drag, startPoint x: 560, startPoint y: 394, endPoint x: 572, endPoint y: 398, distance: 12.5
click at [567, 494] on div "START" at bounding box center [568, 511] width 231 height 34
click at [572, 501] on button "START" at bounding box center [568, 511] width 53 height 20
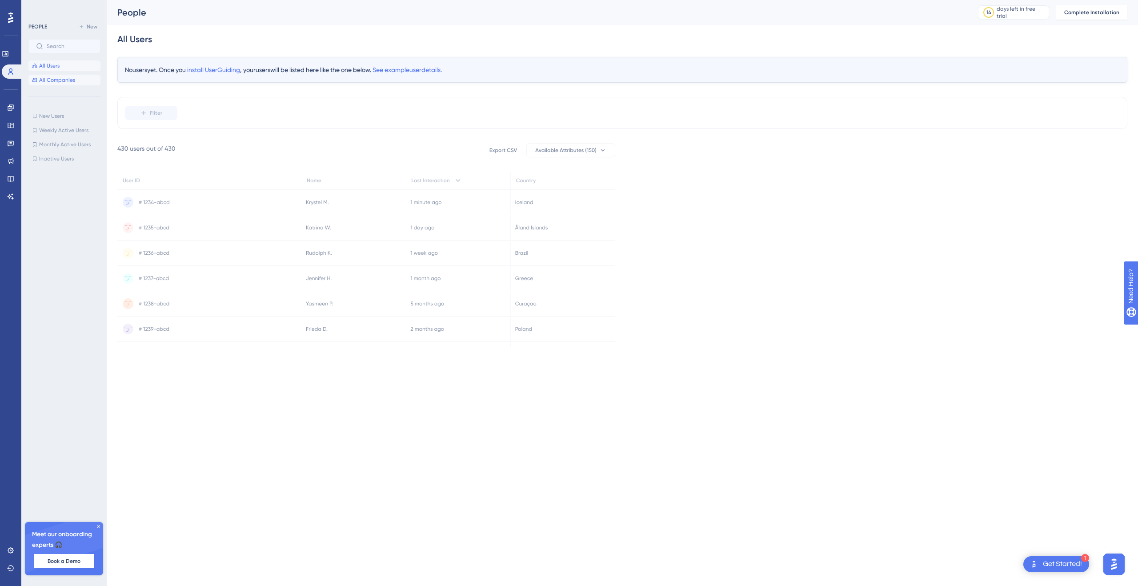
click at [47, 79] on span "All Companies" at bounding box center [57, 79] width 36 height 7
click at [7, 112] on link at bounding box center [10, 107] width 7 height 14
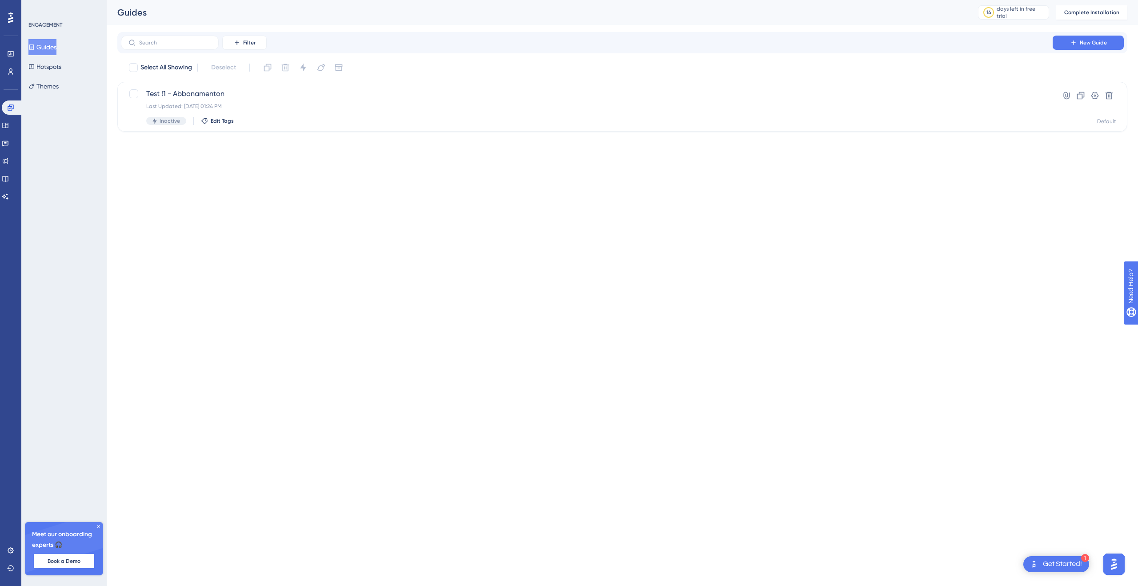
click at [52, 56] on div "Guides Hotspots Themes" at bounding box center [64, 66] width 72 height 55
click at [49, 66] on button "Hotspots" at bounding box center [44, 67] width 33 height 16
click at [41, 92] on button "Themes" at bounding box center [43, 86] width 30 height 16
click at [47, 68] on button "Hotspots" at bounding box center [44, 67] width 33 height 16
click at [42, 84] on button "Themes" at bounding box center [43, 86] width 30 height 16
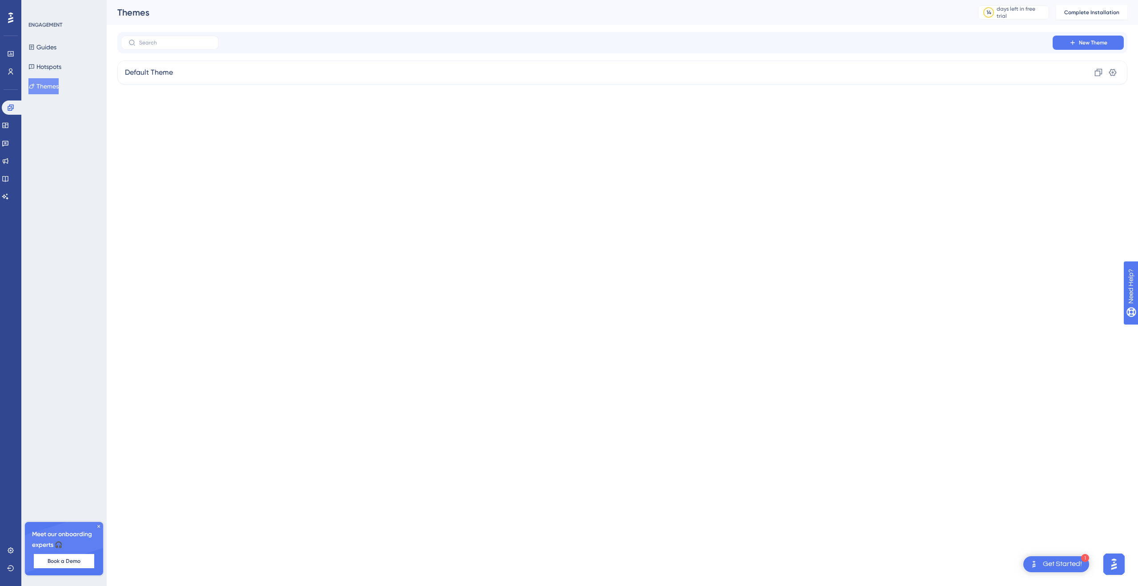
click at [0, 126] on div "Performance Users Engagement Widgets Feedback Product Updates Knowledge Base AI…" at bounding box center [10, 293] width 21 height 586
click at [9, 124] on icon at bounding box center [5, 125] width 7 height 7
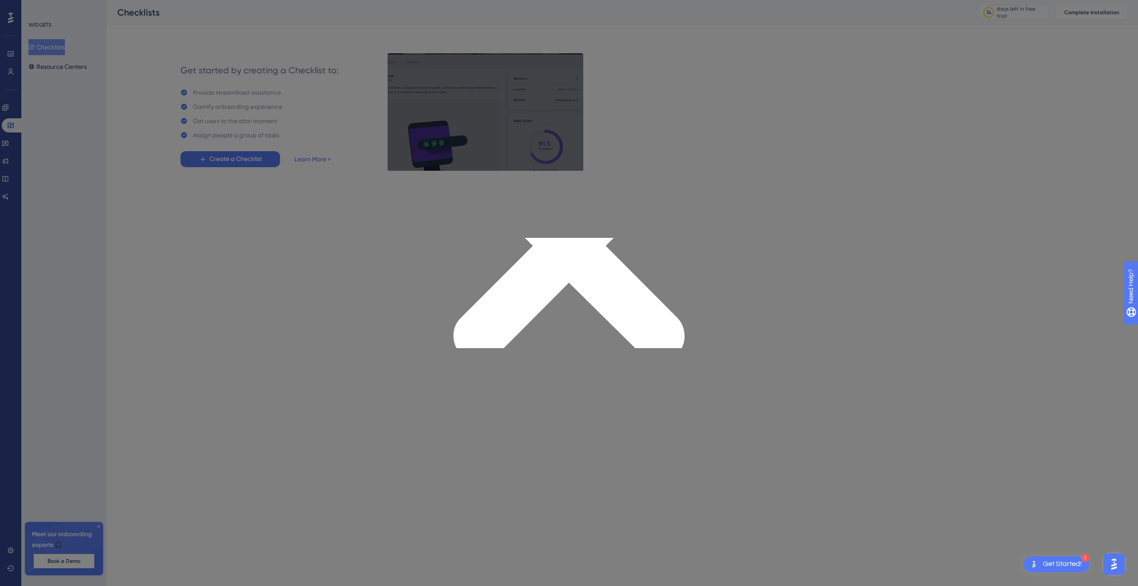
click at [572, 420] on div "GOT IT" at bounding box center [568, 437] width 231 height 34
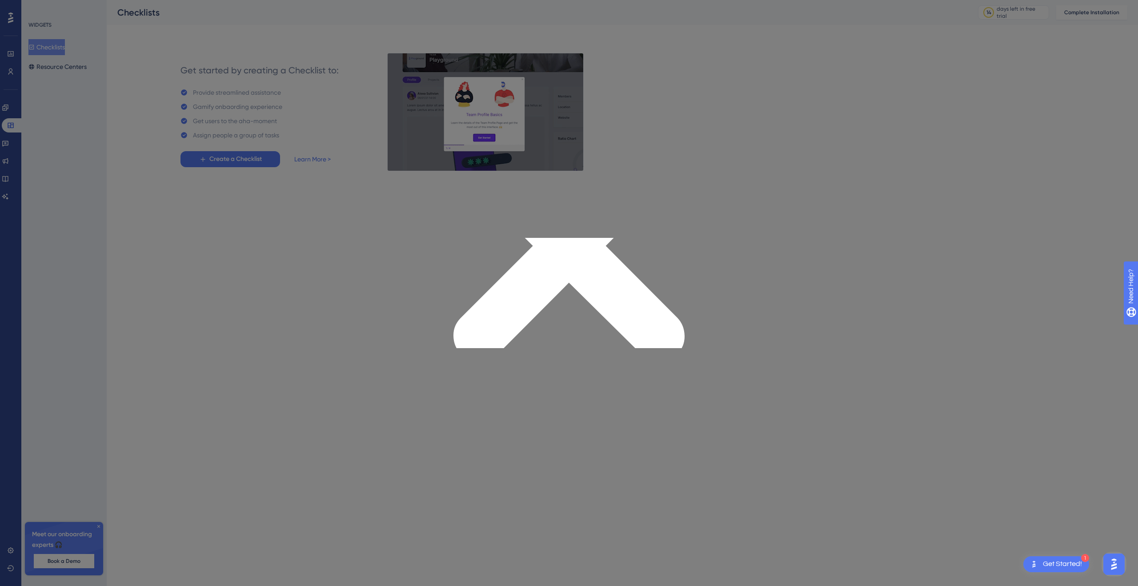
click at [572, 420] on div "GOT IT" at bounding box center [568, 437] width 231 height 34
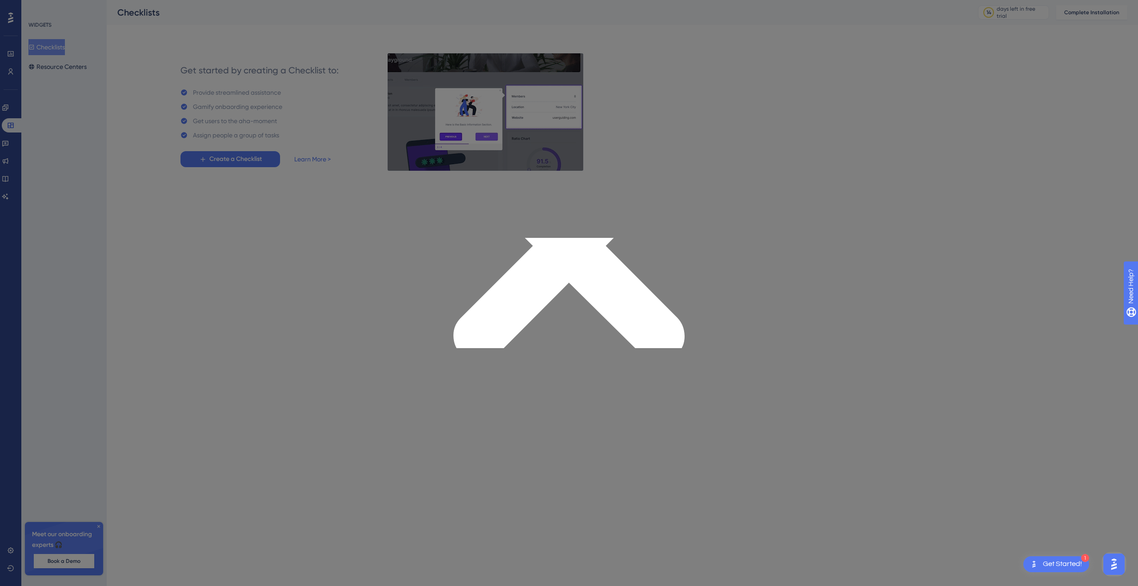
click at [569, 427] on button "GOT IT" at bounding box center [568, 437] width 53 height 20
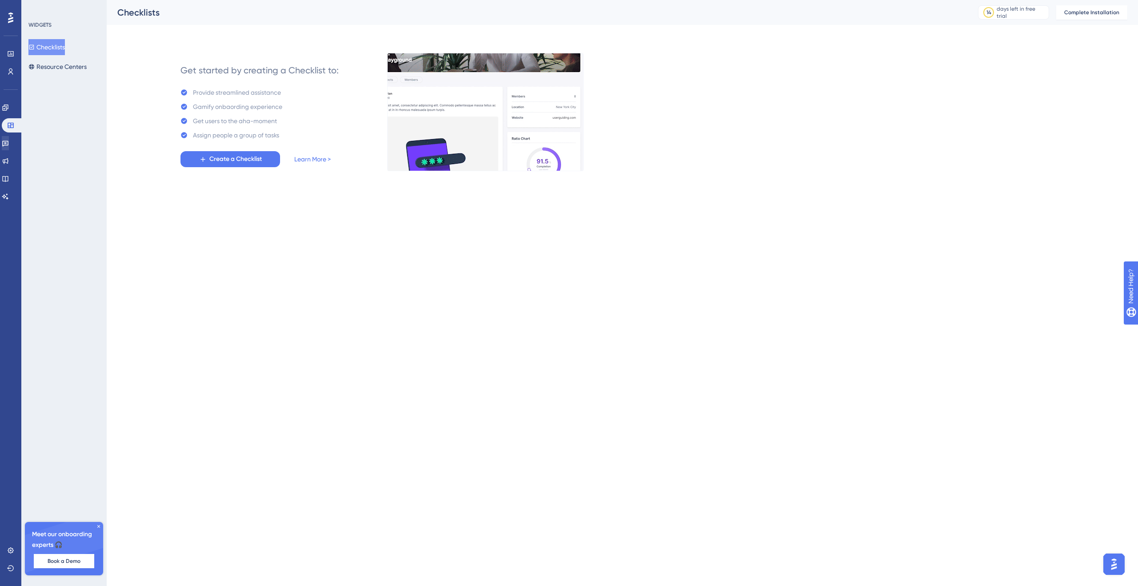
drag, startPoint x: 0, startPoint y: 137, endPoint x: 3, endPoint y: 144, distance: 7.8
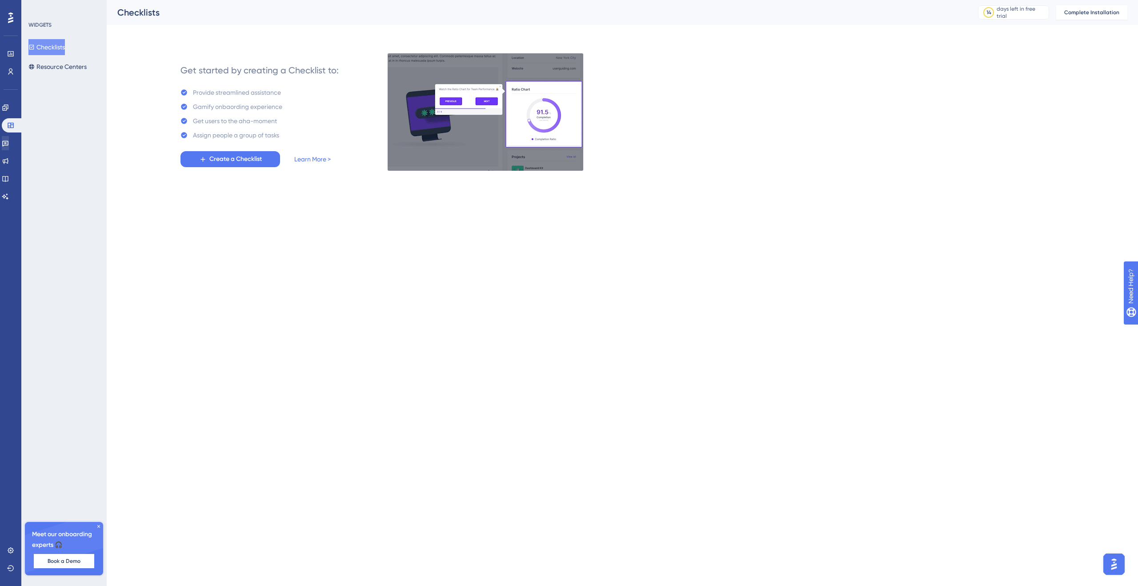
click at [3, 144] on div "Performance Users Engagement Widgets Feedback Product Updates Knowledge Base AI…" at bounding box center [10, 293] width 21 height 586
click at [3, 144] on link at bounding box center [5, 143] width 7 height 14
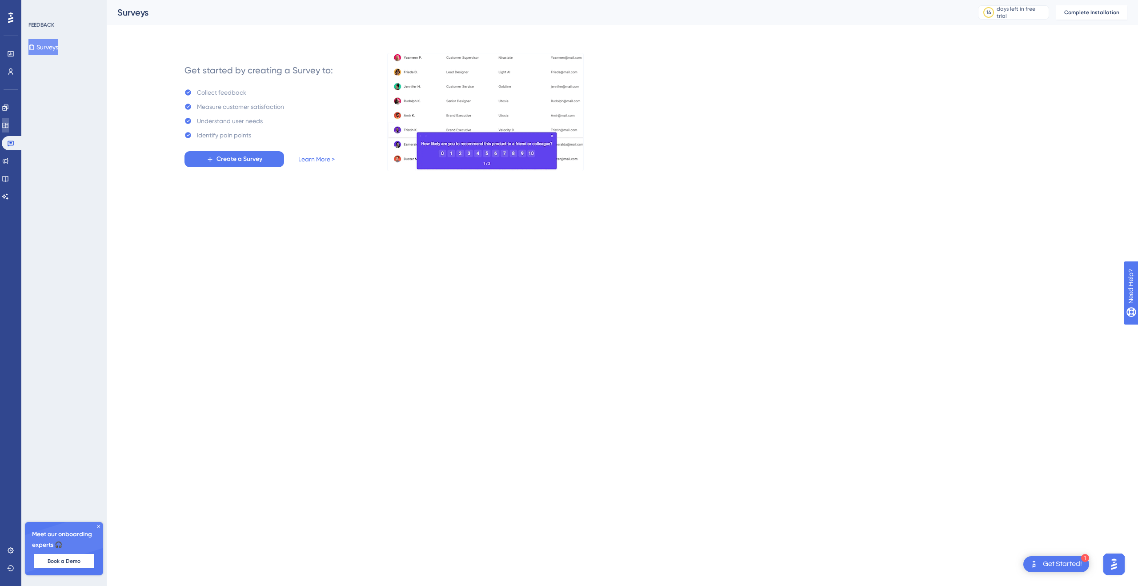
click at [6, 131] on link at bounding box center [5, 125] width 7 height 14
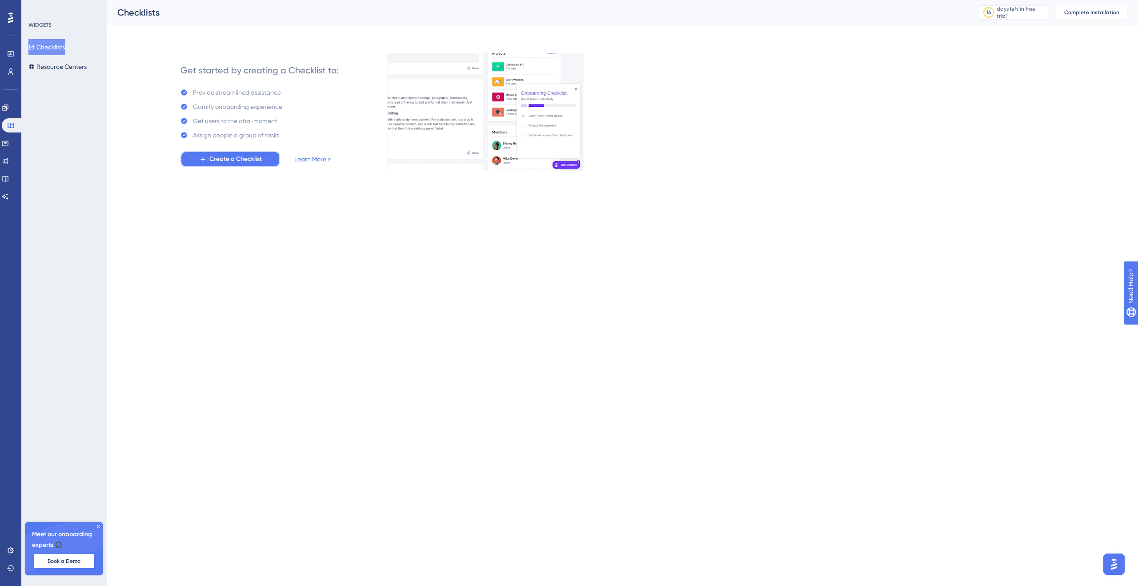
click at [244, 152] on button "Create a Checklist" at bounding box center [230, 159] width 100 height 16
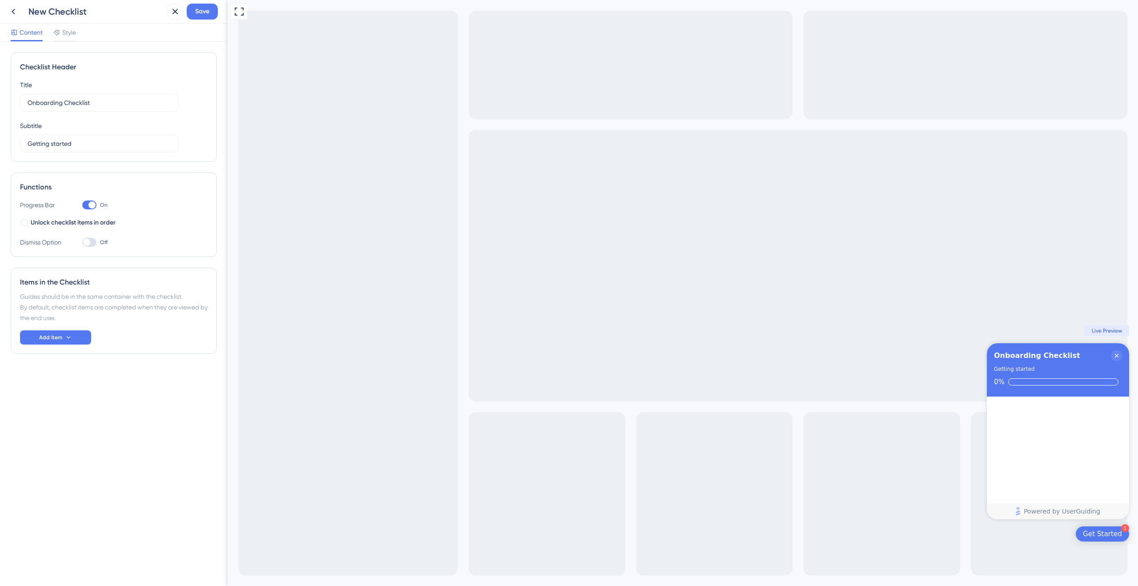
click at [1041, 376] on div "Onboarding Checklist Getting started 0%" at bounding box center [1058, 369] width 142 height 53
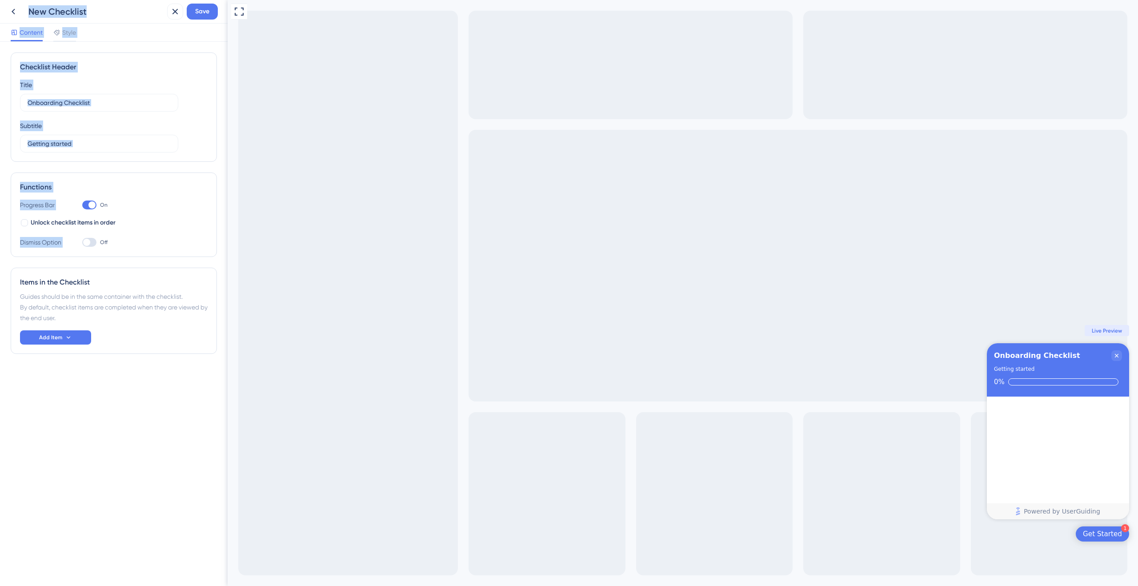
drag, startPoint x: 128, startPoint y: 322, endPoint x: 131, endPoint y: 336, distance: 15.0
click at [130, 331] on div "Items in the Checklist Guides should be in the same container with the checklis…" at bounding box center [114, 311] width 206 height 86
click at [135, 365] on div "Checklist Header Title Onboarding Checklist Subtitle Getting started Functions …" at bounding box center [114, 220] width 206 height 337
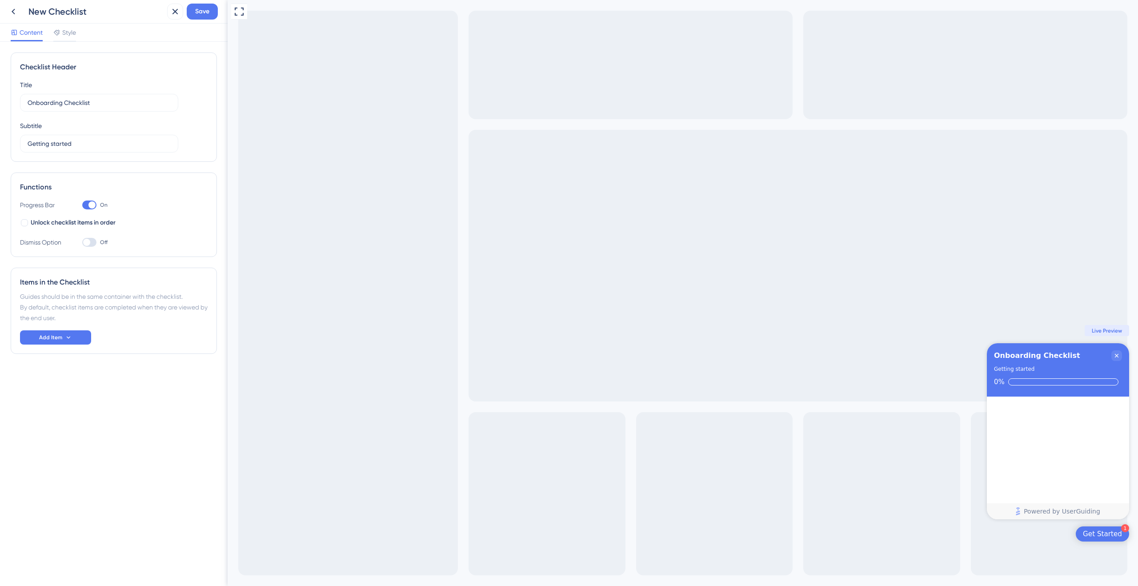
click at [62, 272] on div "Items in the Checklist Guides should be in the same container with the checklis…" at bounding box center [114, 311] width 206 height 86
click at [62, 283] on div "Items in the Checklist" at bounding box center [114, 282] width 188 height 11
click at [69, 334] on button "Add Item" at bounding box center [55, 337] width 71 height 14
click at [68, 360] on div "Guide Guide" at bounding box center [55, 363] width 45 height 18
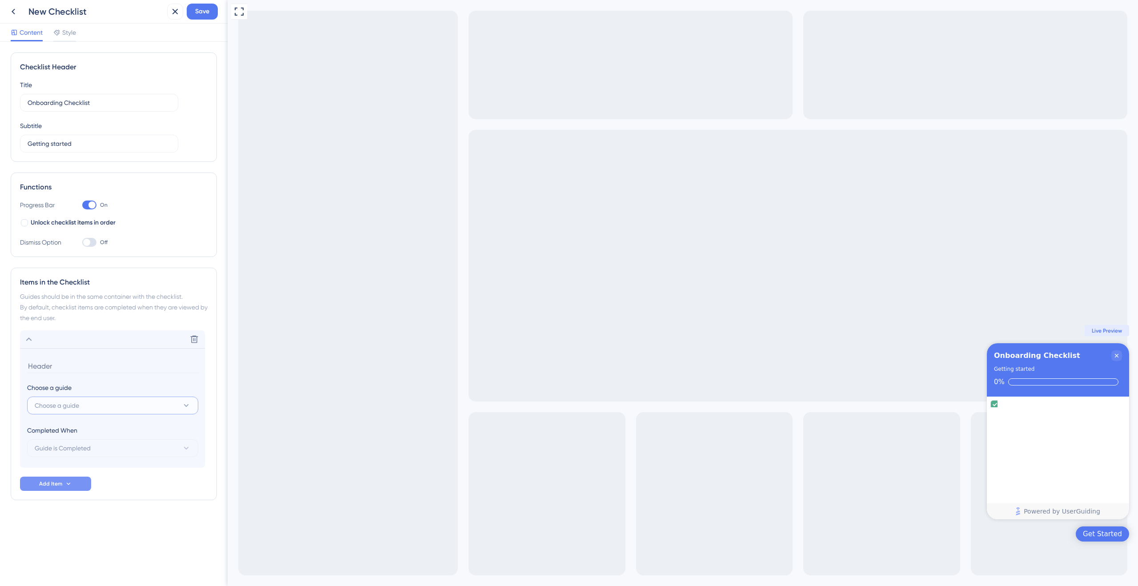
click at [66, 402] on button "Choose a guide" at bounding box center [112, 405] width 171 height 18
click at [65, 401] on span "Choose a guide" at bounding box center [57, 405] width 44 height 11
click at [65, 400] on span "Choose a guide" at bounding box center [57, 405] width 44 height 11
click at [64, 459] on span "Test !1 - Abbonamenton" at bounding box center [73, 459] width 67 height 11
type input "Test !1 - Abbonamenton"
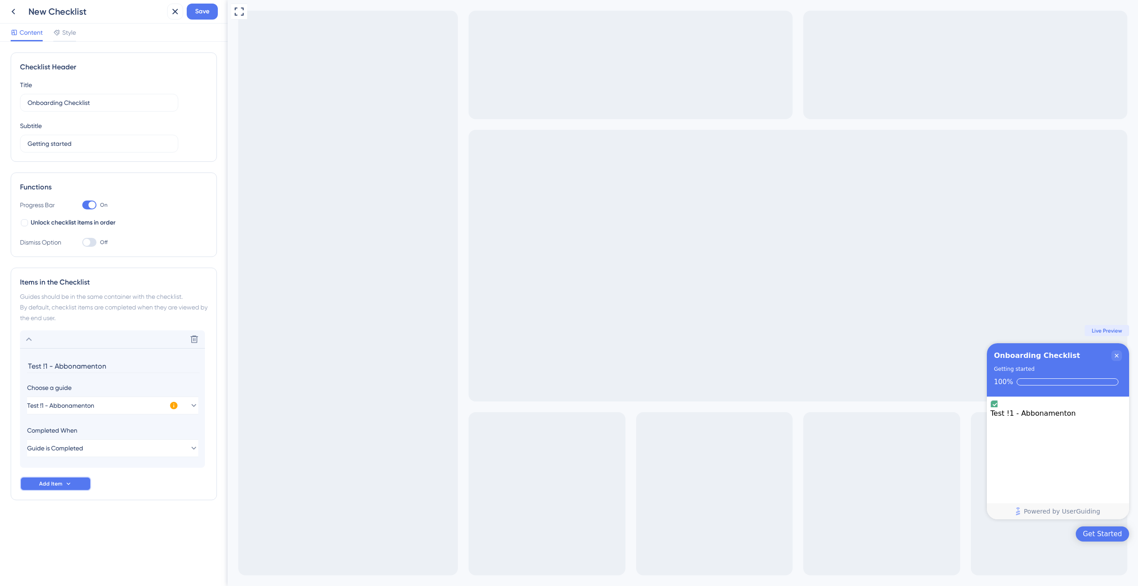
click at [62, 487] on button "Add Item" at bounding box center [55, 483] width 71 height 14
click at [182, 538] on div "Checklist Header Title Onboarding Checklist Subtitle Getting started Functions …" at bounding box center [114, 314] width 228 height 544
click at [50, 312] on div "Guides should be in the same container with the checklist. By default, checklis…" at bounding box center [114, 307] width 188 height 32
click at [1119, 356] on icon "Close Checklist" at bounding box center [1116, 355] width 7 height 7
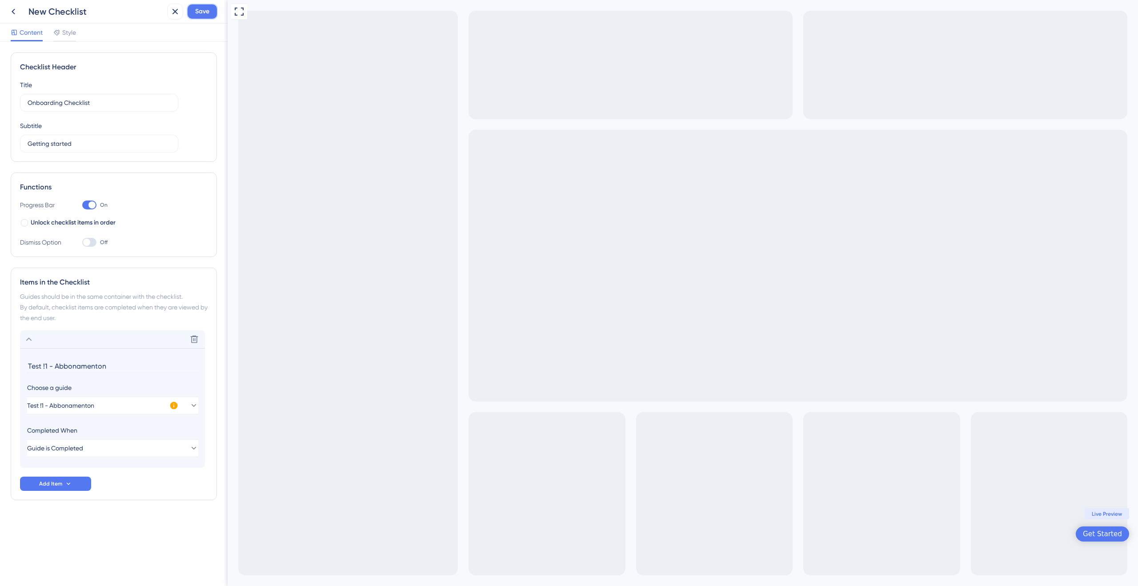
click at [197, 12] on span "Save" at bounding box center [202, 11] width 14 height 11
click at [723, 268] on div "Full Screen Preview Get Started Live Preview" at bounding box center [683, 293] width 910 height 586
click at [495, 191] on div "Full Screen Preview Get Started Live Preview" at bounding box center [683, 293] width 910 height 586
click at [233, 9] on button at bounding box center [239, 12] width 16 height 16
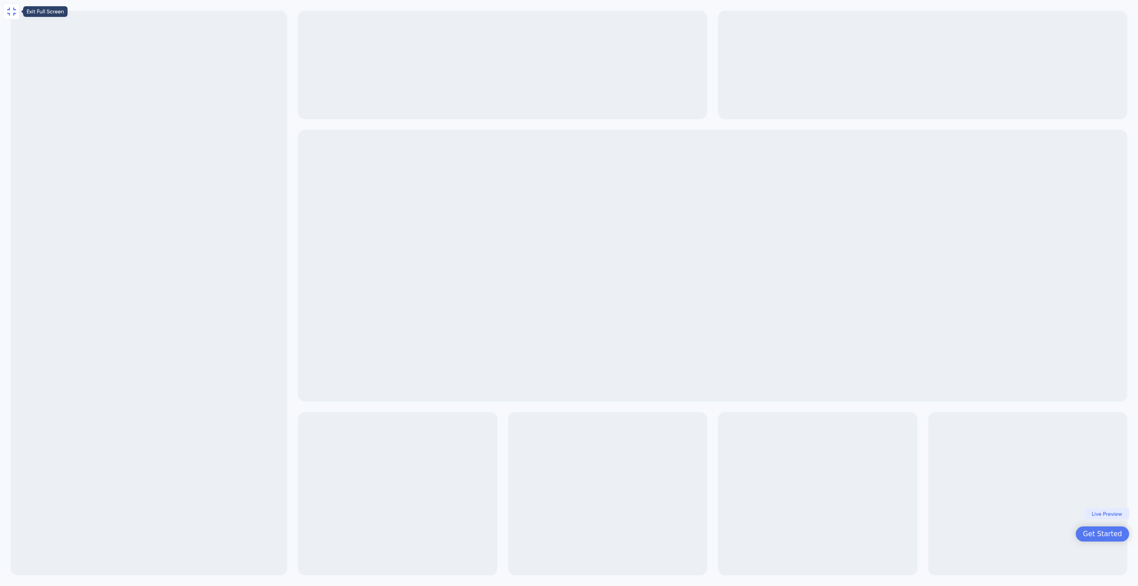
click at [6, 10] on icon at bounding box center [11, 11] width 11 height 11
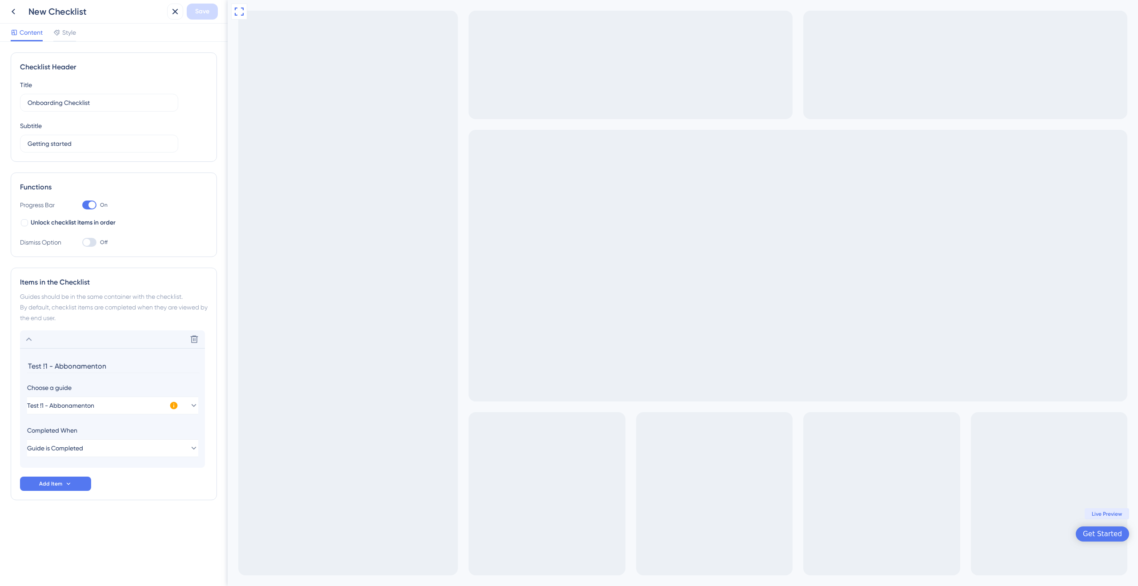
click at [1044, 511] on div "Full Screen Preview Get Started Live Preview" at bounding box center [683, 293] width 910 height 586
drag, startPoint x: 567, startPoint y: 158, endPoint x: 543, endPoint y: 140, distance: 30.8
click at [560, 156] on div "Full Screen Preview Get Started Live Preview" at bounding box center [683, 293] width 910 height 586
drag, startPoint x: 543, startPoint y: 140, endPoint x: 1137, endPoint y: 7, distance: 609.3
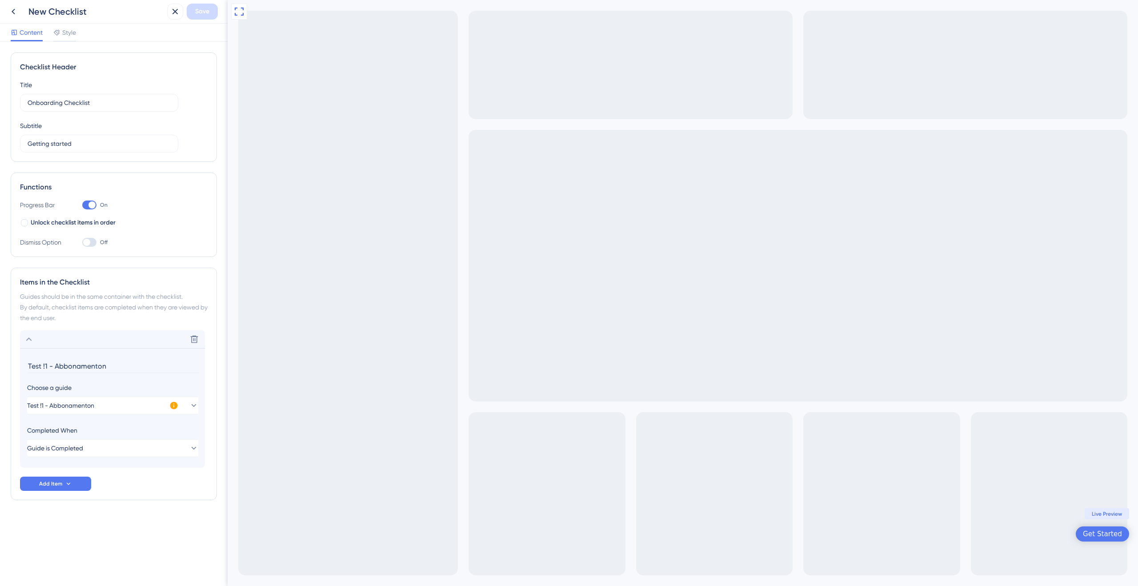
click at [544, 138] on div "Full Screen Preview Get Started Live Preview" at bounding box center [683, 293] width 910 height 586
drag, startPoint x: 732, startPoint y: 83, endPoint x: 527, endPoint y: 94, distance: 205.7
click at [677, 87] on div "Full Screen Preview Get Started Live Preview" at bounding box center [683, 293] width 910 height 586
click at [70, 33] on span "Style" at bounding box center [69, 32] width 14 height 11
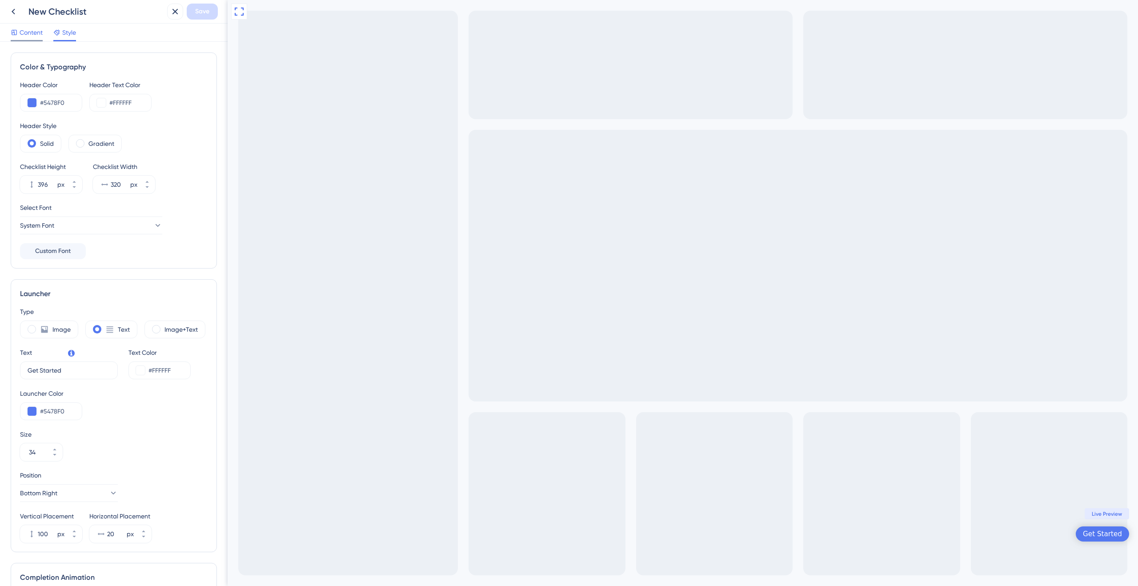
click at [19, 34] on div "Content" at bounding box center [27, 32] width 32 height 11
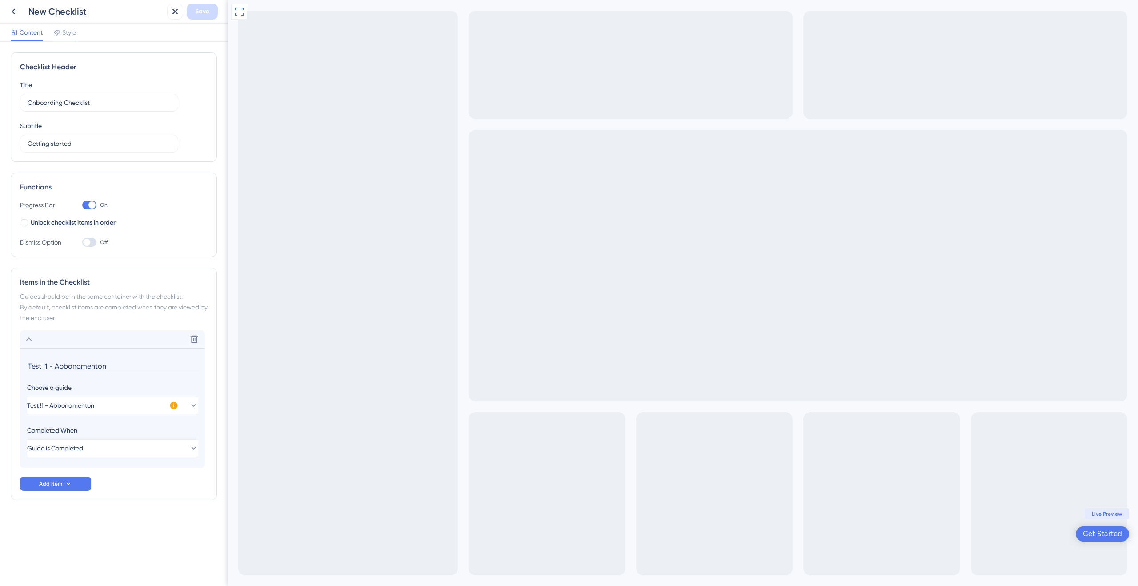
click at [27, 209] on div "Progress Bar" at bounding box center [42, 205] width 44 height 11
click at [16, 223] on div "Functions Progress Bar On Unlock checklist items in order Dismiss Option Off" at bounding box center [114, 214] width 206 height 84
click at [29, 222] on label "Unlock checklist items in order" at bounding box center [68, 222] width 96 height 11
checkbox input "true"
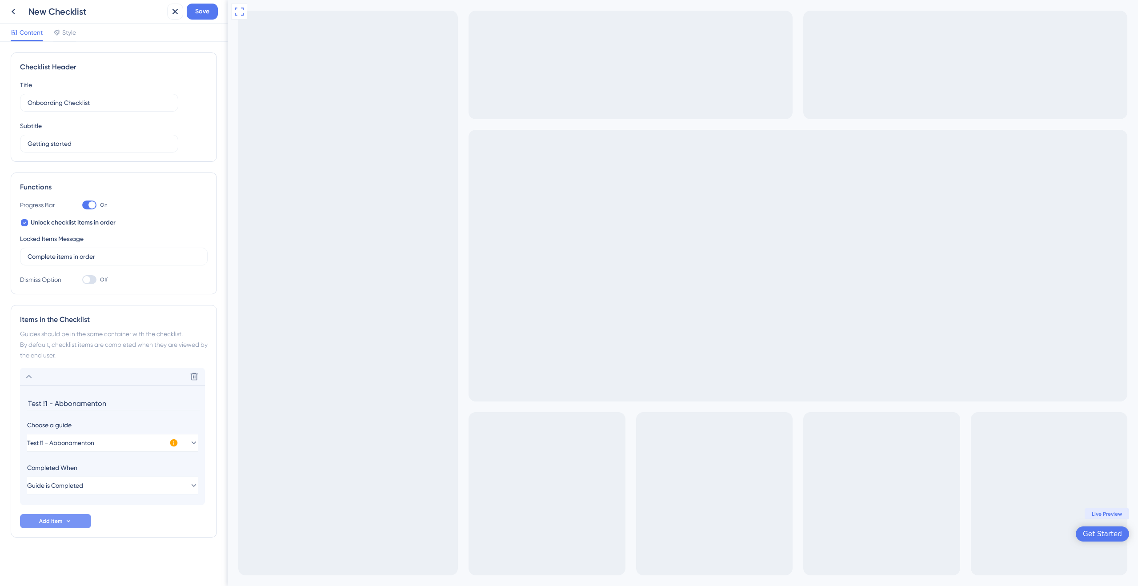
click at [42, 527] on div "Items in the Checklist Guides should be in the same container with the checklis…" at bounding box center [114, 421] width 206 height 232
click at [157, 476] on div "Completed When Guide is Completed" at bounding box center [112, 478] width 171 height 32
click at [158, 478] on button "Guide is Completed" at bounding box center [112, 485] width 171 height 18
click at [151, 508] on div "Guide is Completed Guide is Completed" at bounding box center [112, 513] width 145 height 18
click at [156, 518] on div "Delete Test !1 - Abbonamenton Choose a guide Test !1 - Abbonamenton Completed W…" at bounding box center [114, 448] width 188 height 160
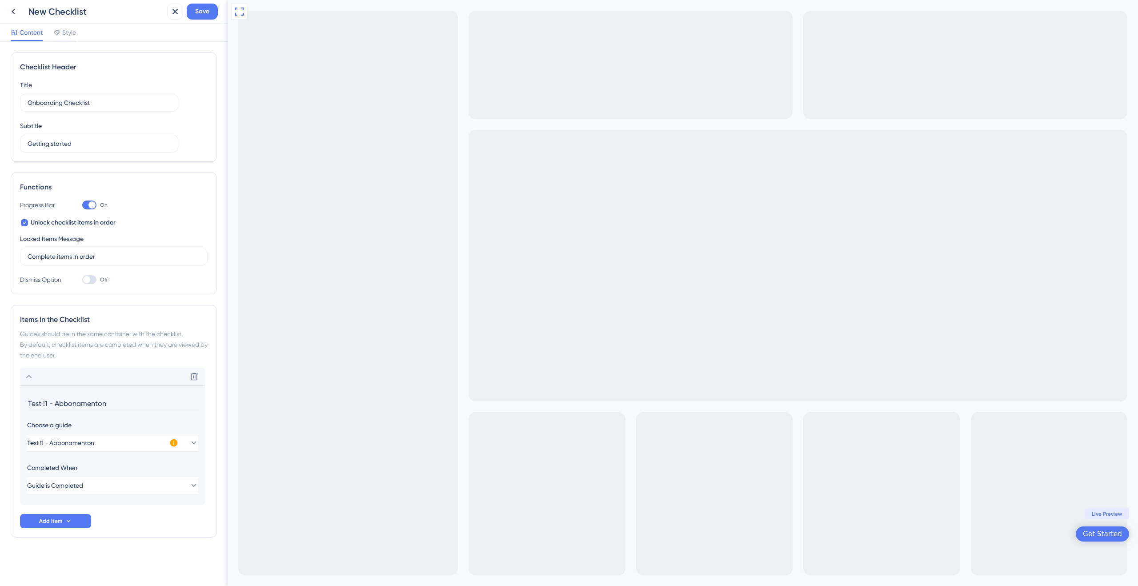
click at [133, 428] on div "Choose a guide" at bounding box center [112, 425] width 171 height 11
click at [139, 443] on button "Test !1 - Abbonamenton" at bounding box center [112, 443] width 171 height 18
click at [81, 493] on span "Test !1 - Abbonamenton" at bounding box center [73, 497] width 67 height 11
click at [42, 519] on span "Add Item" at bounding box center [50, 520] width 23 height 7
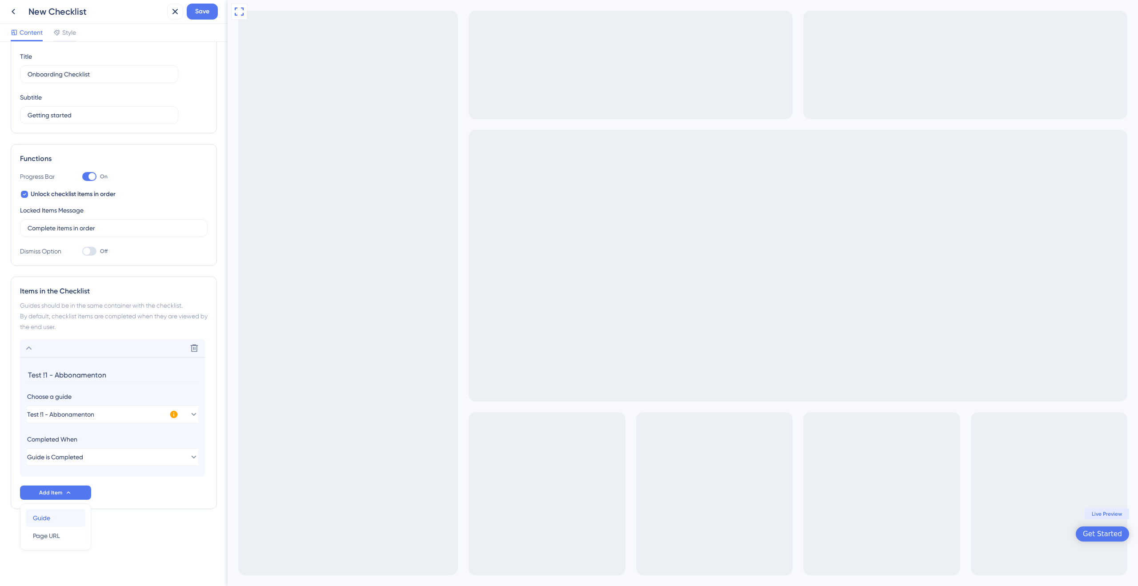
click at [40, 514] on span "Guide" at bounding box center [41, 517] width 17 height 11
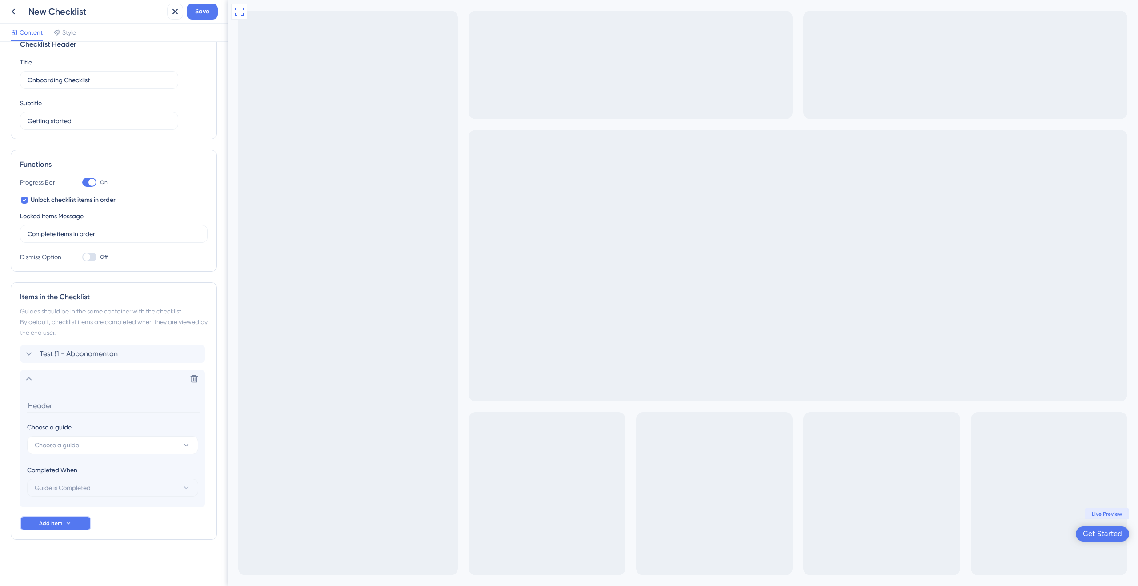
click at [40, 525] on span "Add Item" at bounding box center [50, 523] width 23 height 7
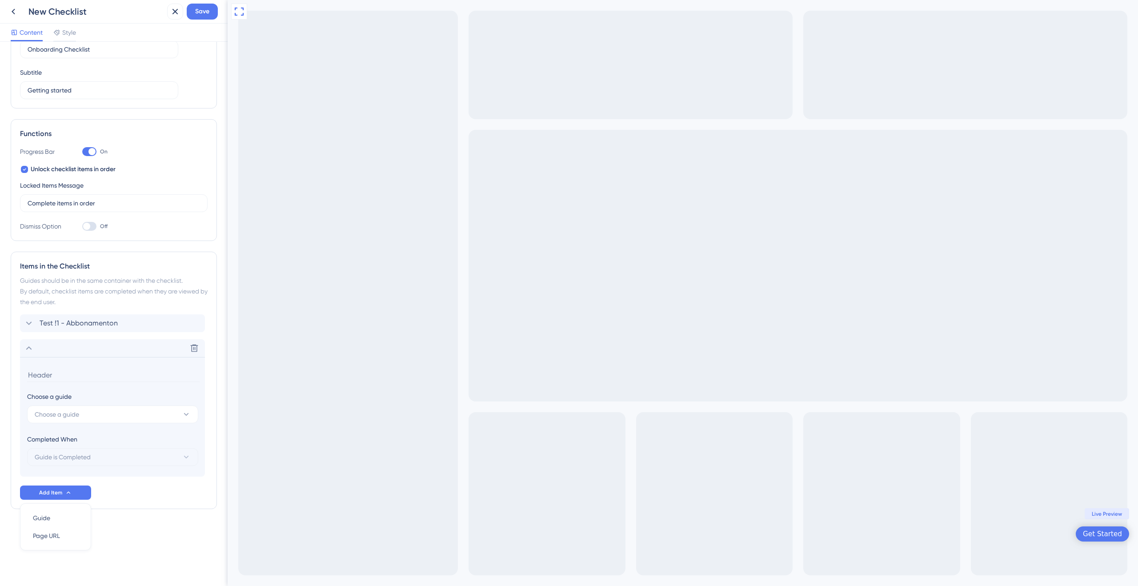
click at [160, 512] on div "Checklist Header Title Onboarding Checklist Subtitle Getting started Functions …" at bounding box center [114, 271] width 206 height 545
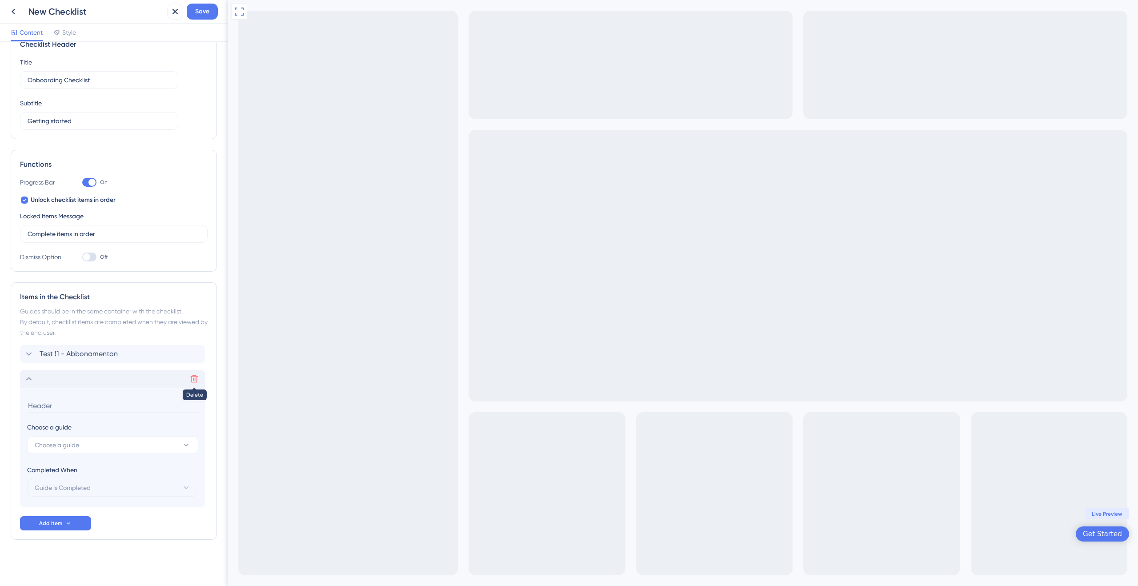
click at [193, 382] on icon at bounding box center [194, 378] width 9 height 9
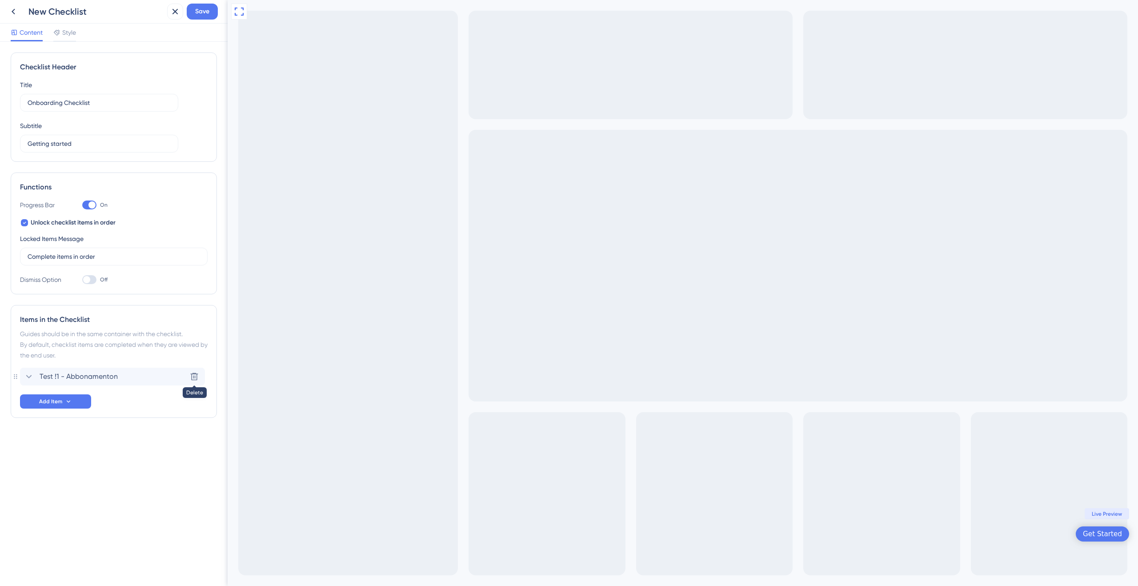
scroll to position [0, 0]
click at [208, 12] on span "Save" at bounding box center [202, 11] width 14 height 11
click at [720, 317] on div "Full Screen Preview Get Started Live Preview" at bounding box center [683, 293] width 910 height 586
click at [720, 316] on div "Full Screen Preview Get Started Live Preview" at bounding box center [683, 293] width 910 height 586
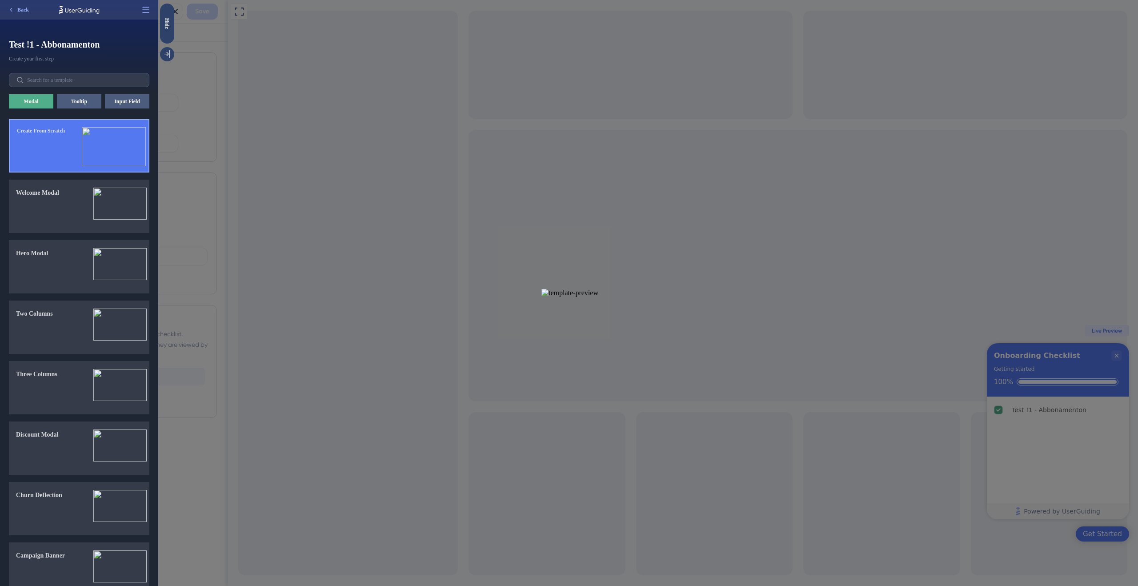
click at [45, 142] on div "Create From Scratch" at bounding box center [41, 149] width 48 height 44
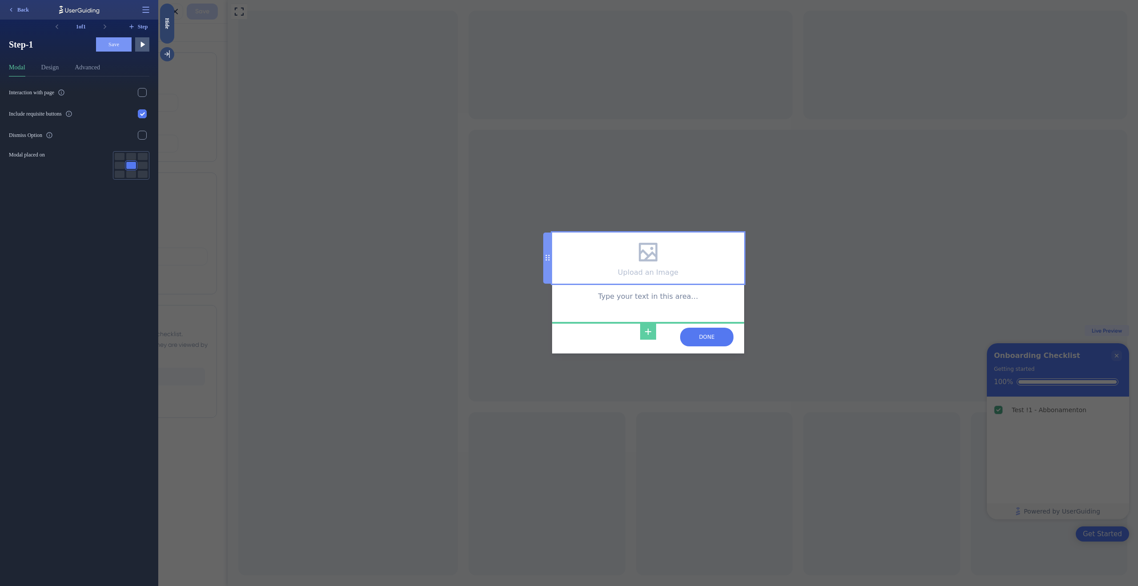
click at [645, 253] on icon at bounding box center [648, 252] width 25 height 25
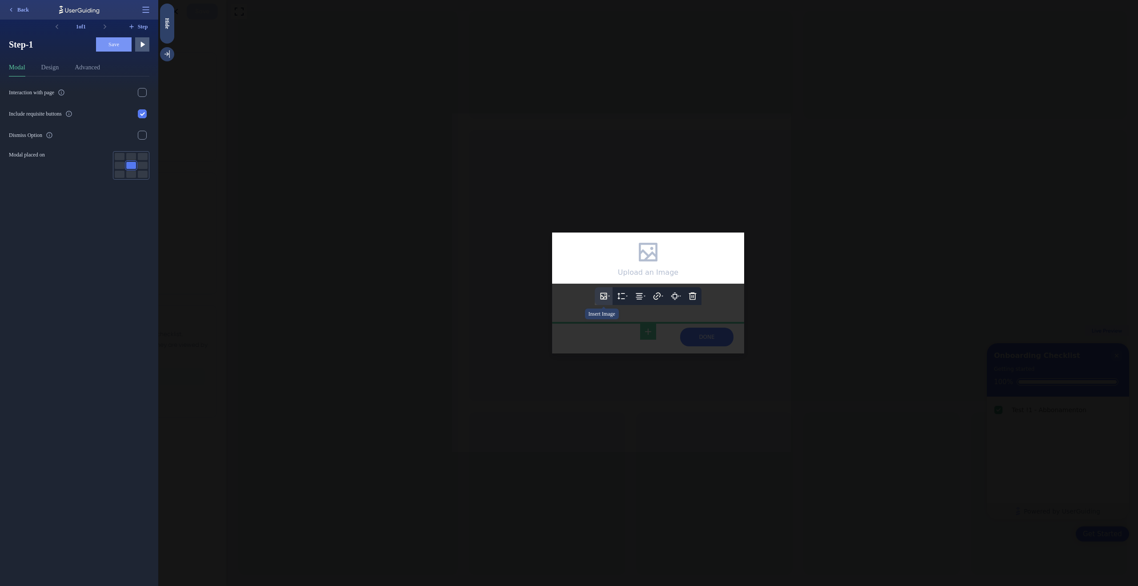
click at [604, 300] on icon at bounding box center [603, 296] width 9 height 9
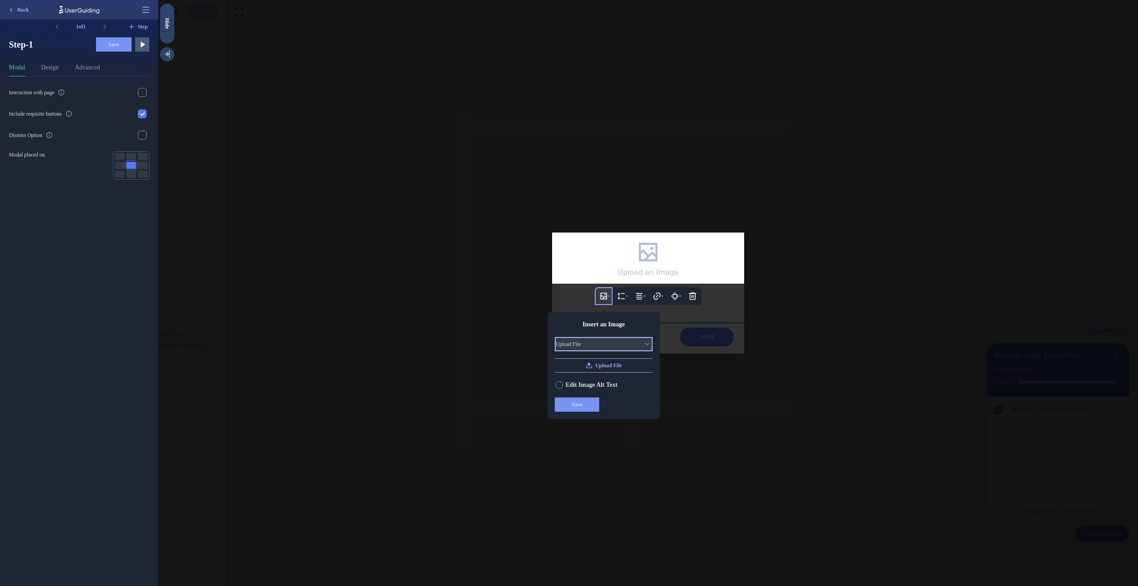
click at [608, 349] on button "Upload File" at bounding box center [604, 344] width 98 height 14
click at [606, 350] on button "Upload File" at bounding box center [604, 344] width 98 height 14
click at [612, 369] on span "Upload File" at bounding box center [608, 365] width 27 height 7
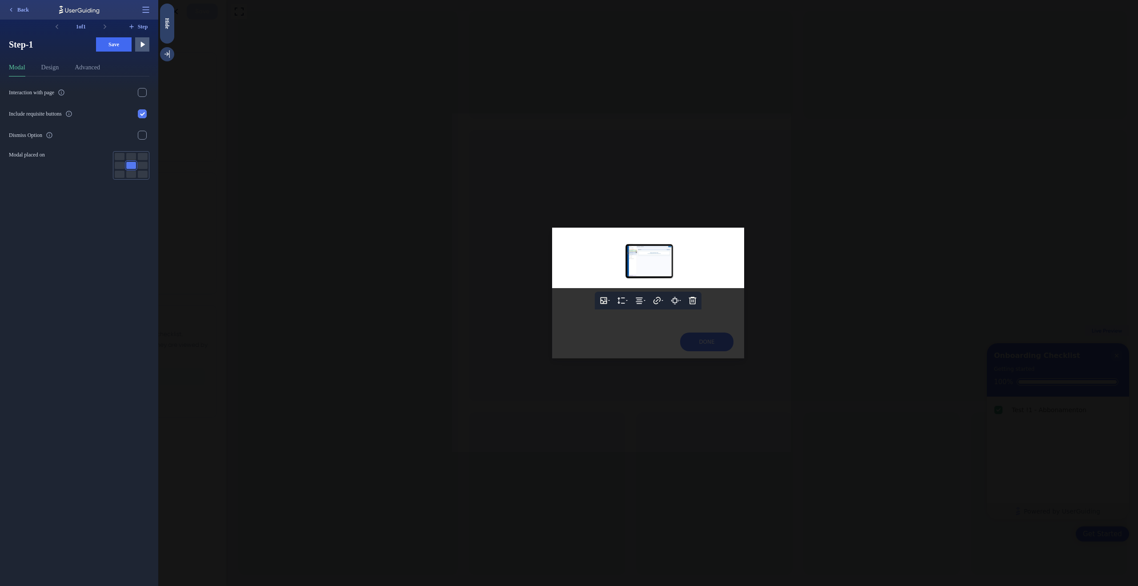
click at [610, 340] on div at bounding box center [648, 293] width 980 height 586
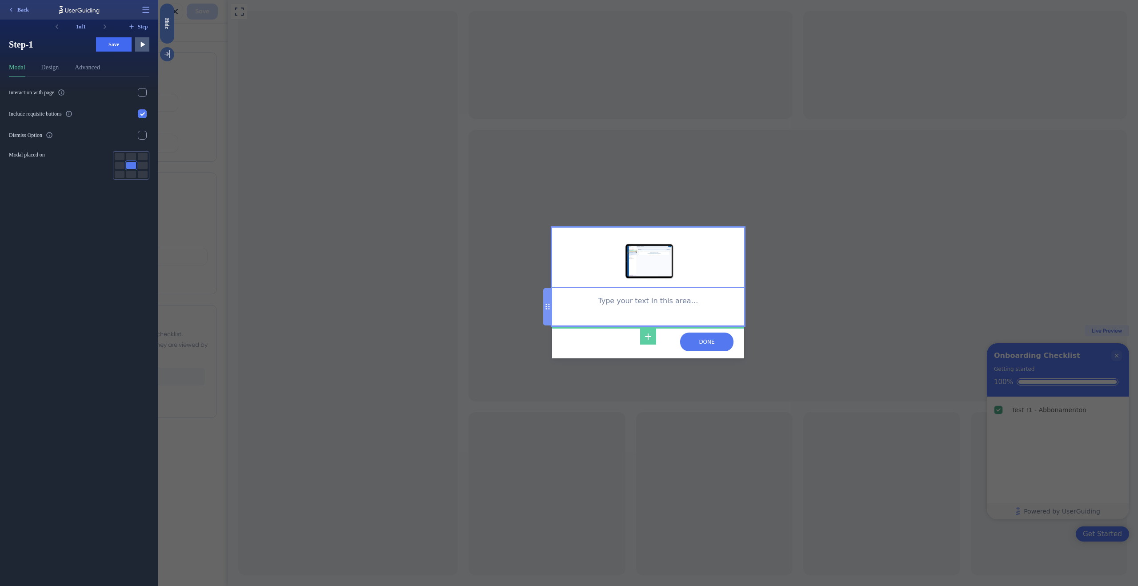
click at [594, 310] on div "Type your text in this area…" at bounding box center [648, 306] width 178 height 23
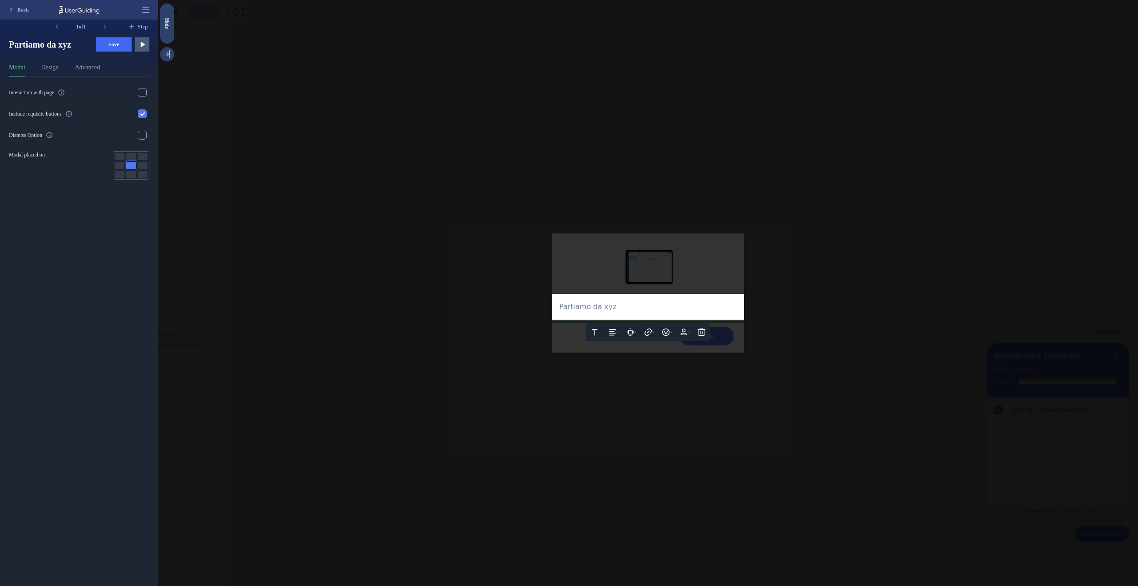
click at [787, 302] on div at bounding box center [648, 293] width 980 height 586
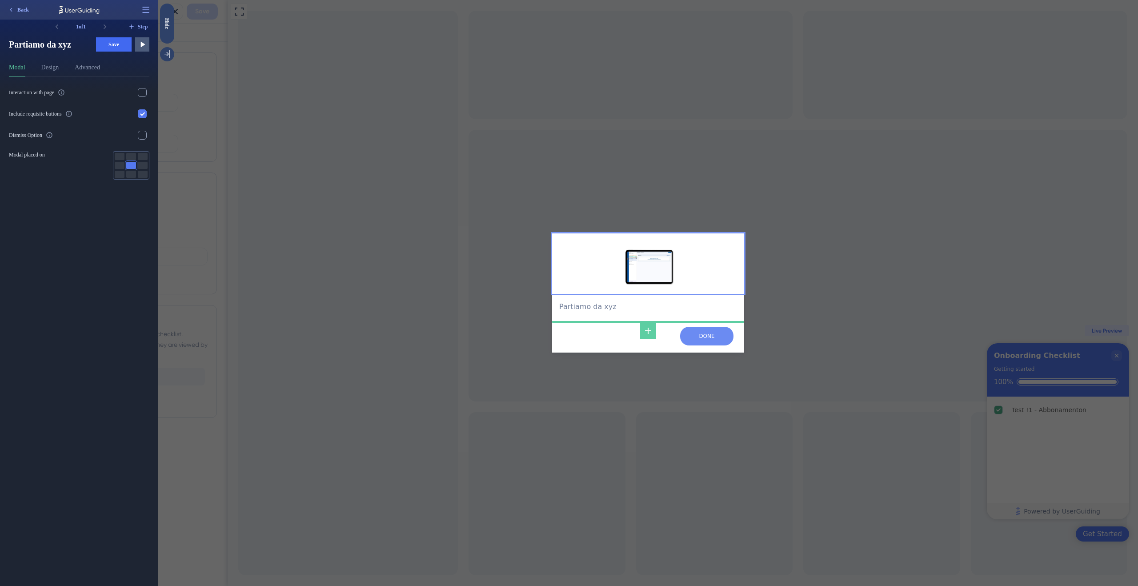
click at [712, 332] on input "NEXT" at bounding box center [706, 336] width 53 height 19
click at [712, 333] on input "NEXT" at bounding box center [706, 336] width 53 height 19
drag, startPoint x: 710, startPoint y: 335, endPoint x: 745, endPoint y: 336, distance: 35.6
click at [710, 335] on input "NEXT" at bounding box center [706, 336] width 53 height 19
click at [813, 332] on div "Partiamo da xyz NEXT" at bounding box center [648, 293] width 980 height 586
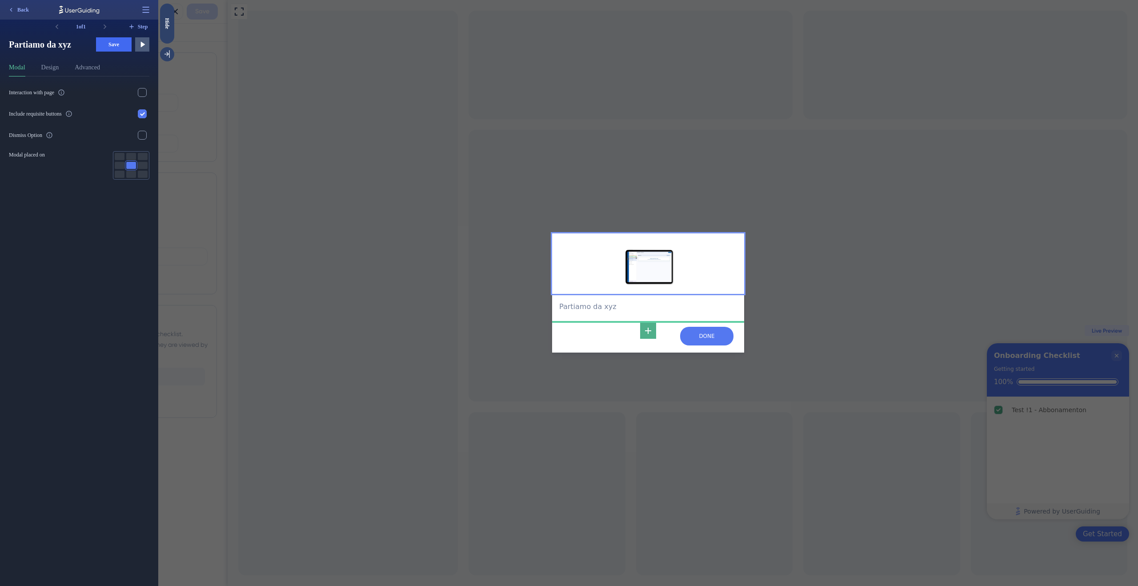
click at [657, 331] on div "NEXT" at bounding box center [685, 336] width 96 height 19
click at [649, 332] on icon at bounding box center [648, 330] width 11 height 11
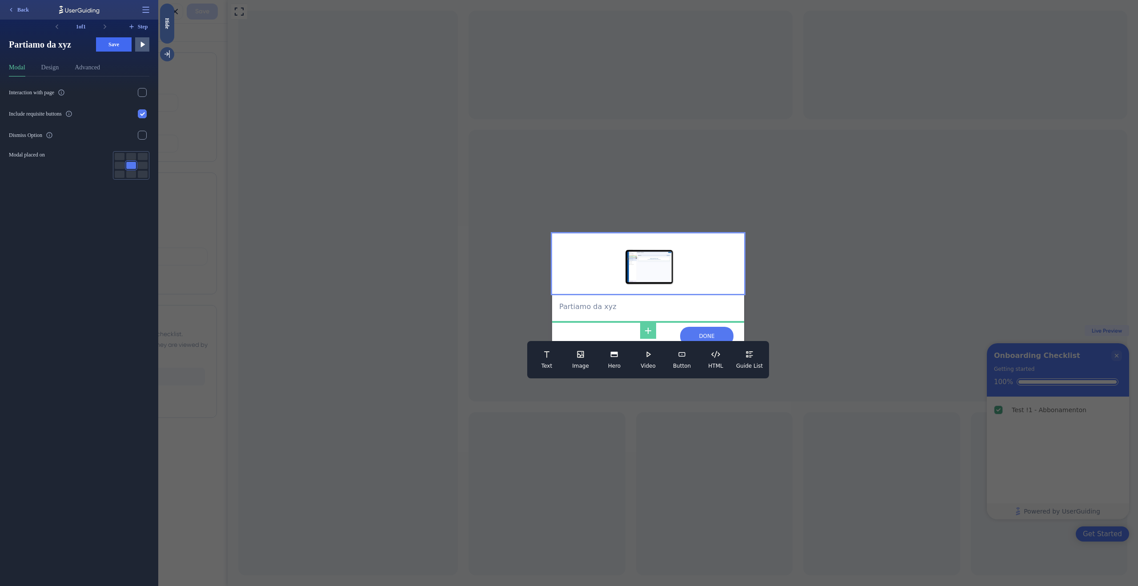
click at [599, 356] on div "Text Image Hero Video Button HTML Guide List" at bounding box center [648, 359] width 242 height 37
click at [616, 357] on icon at bounding box center [614, 354] width 9 height 9
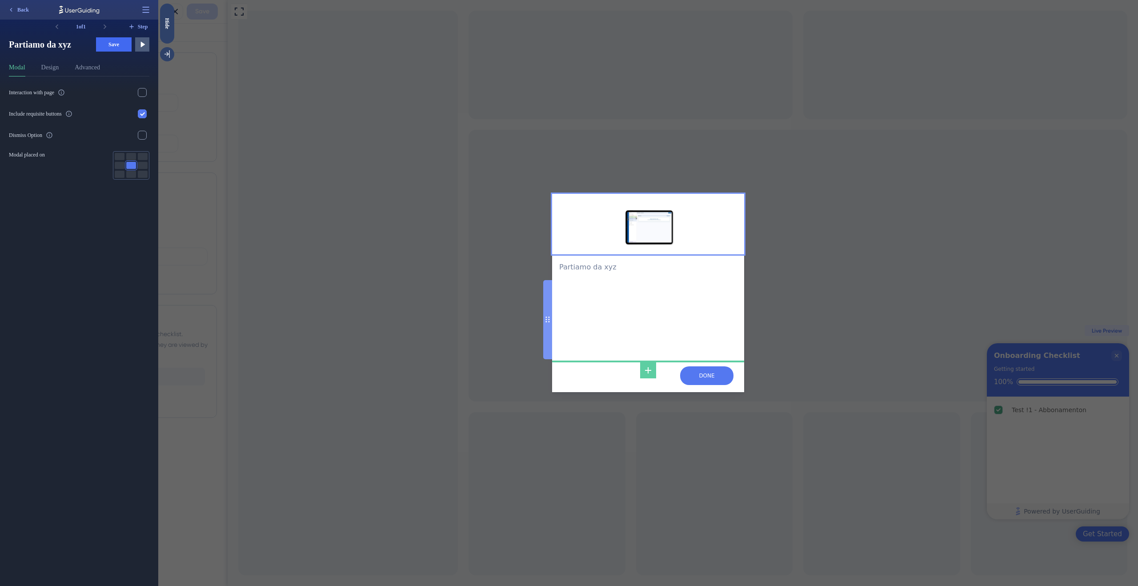
click at [932, 365] on div "Partiamo da xyz Hero Text NEXT" at bounding box center [648, 293] width 980 height 586
